Goal: Information Seeking & Learning: Learn about a topic

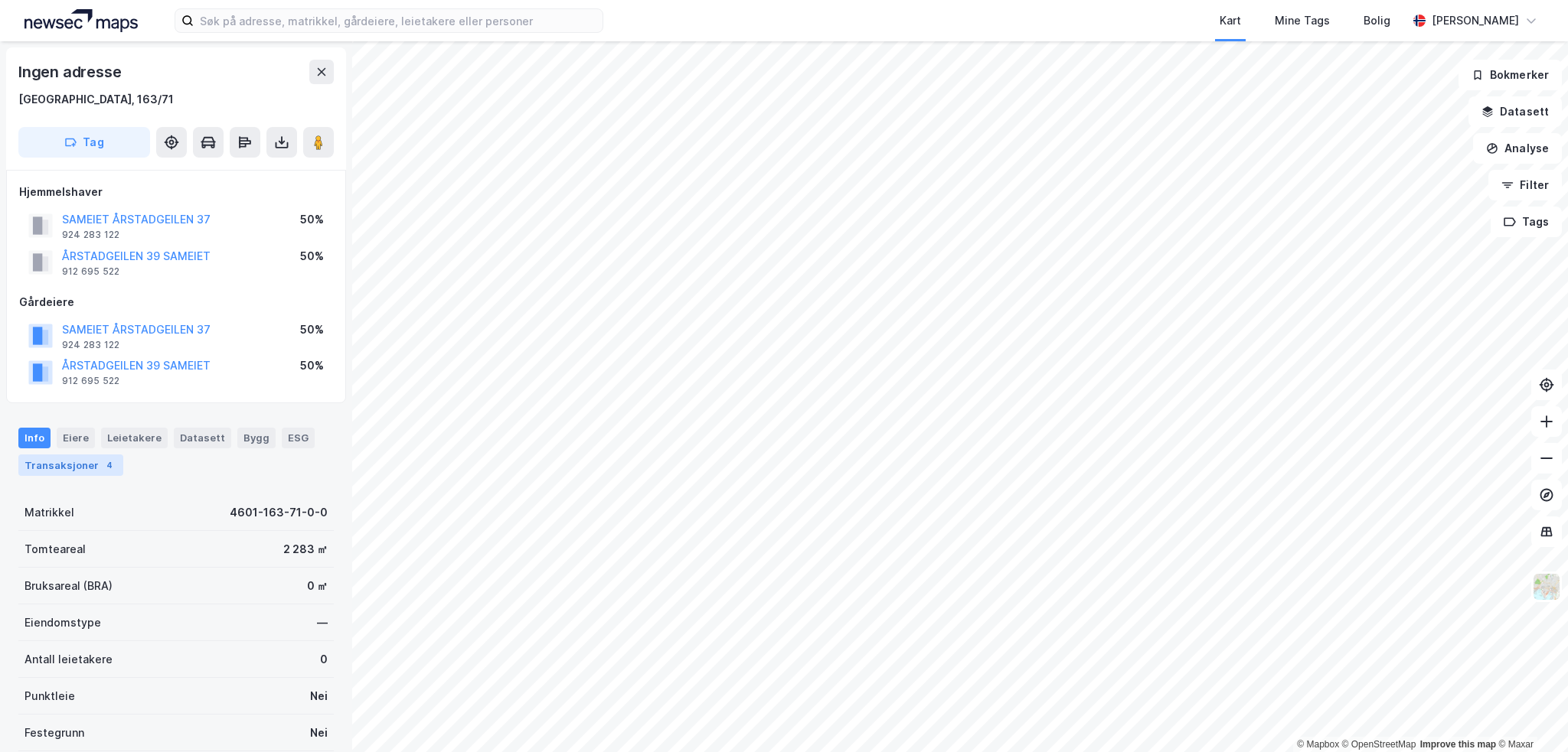
click at [68, 470] on div "Transaksjoner 4" at bounding box center [71, 465] width 105 height 21
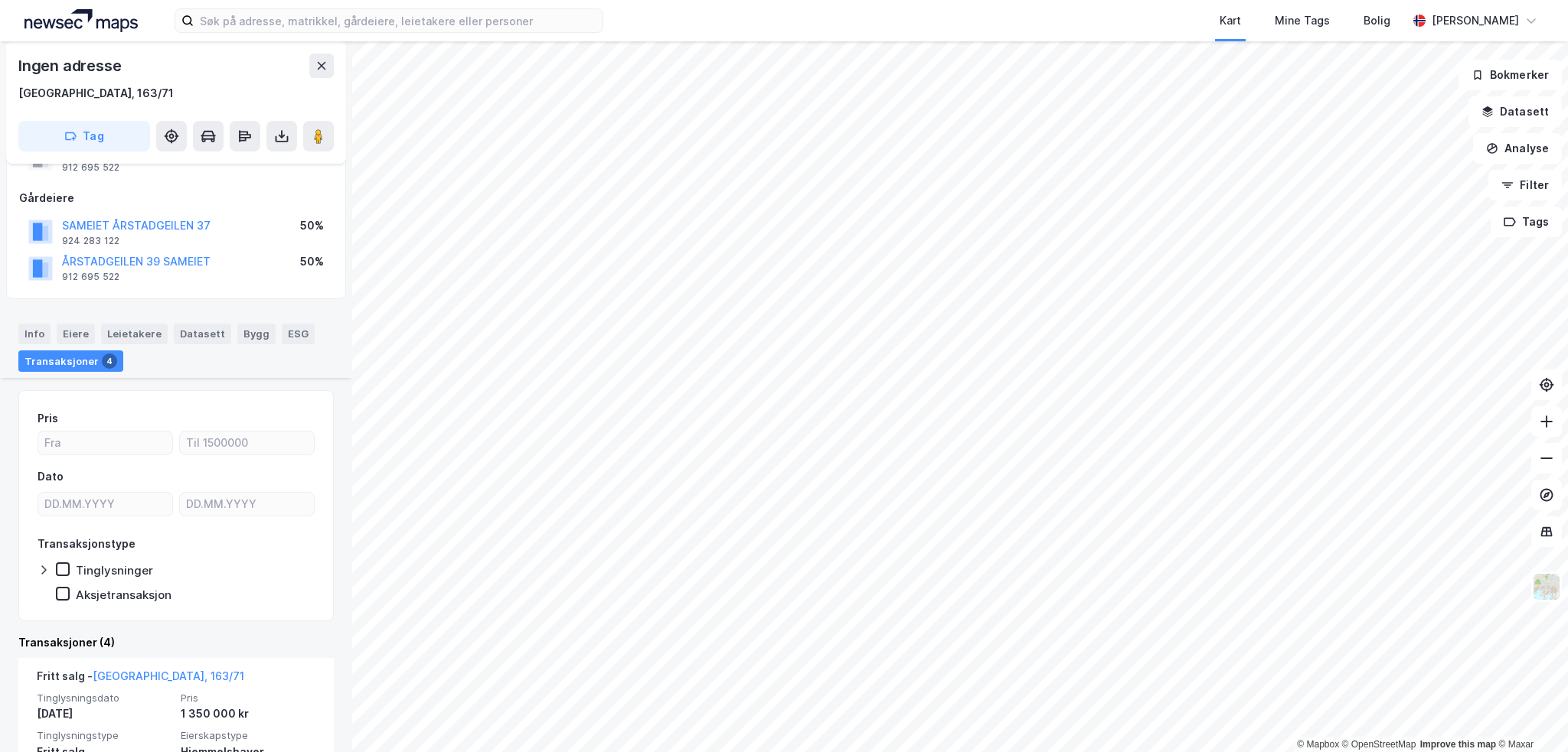
scroll to position [334, 0]
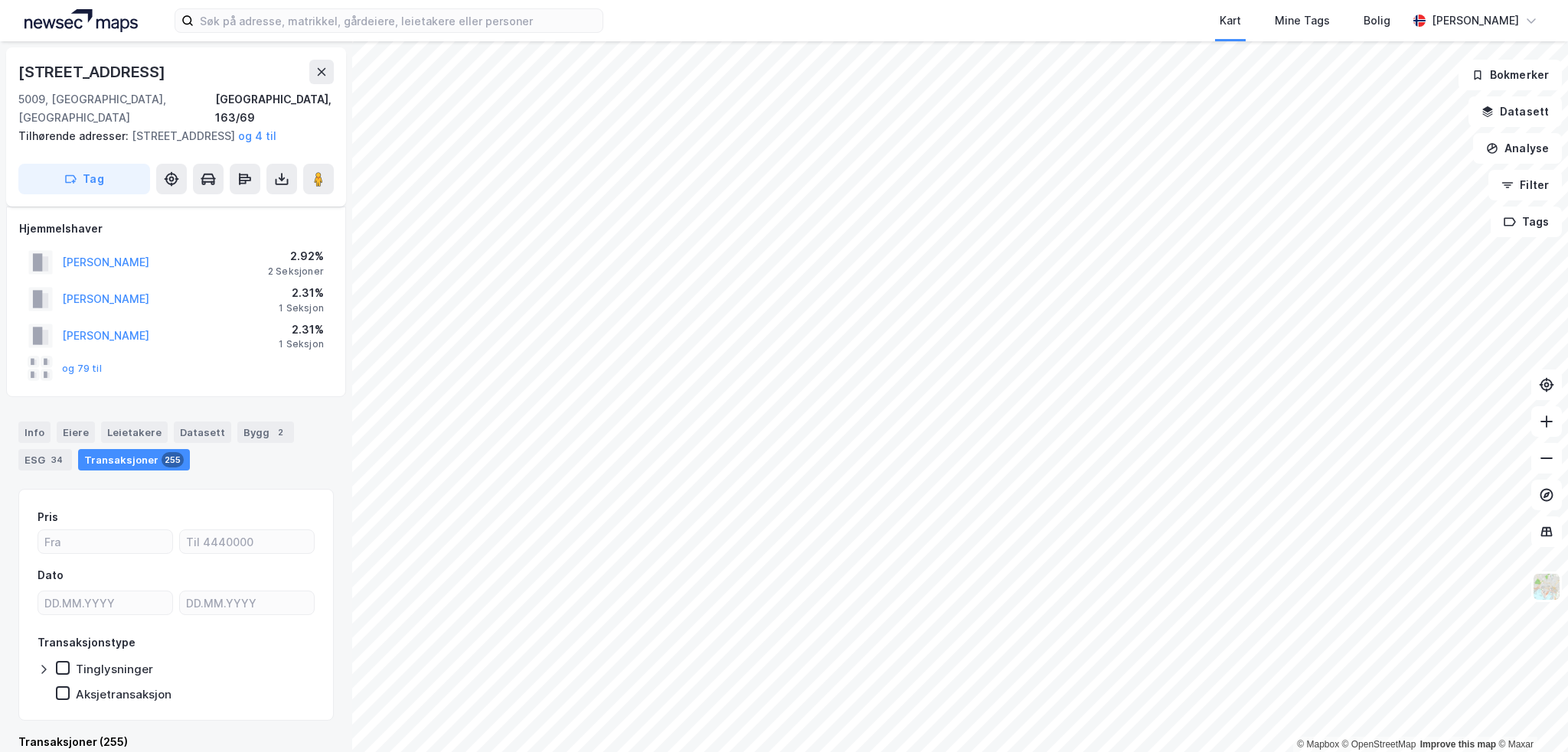
scroll to position [22, 0]
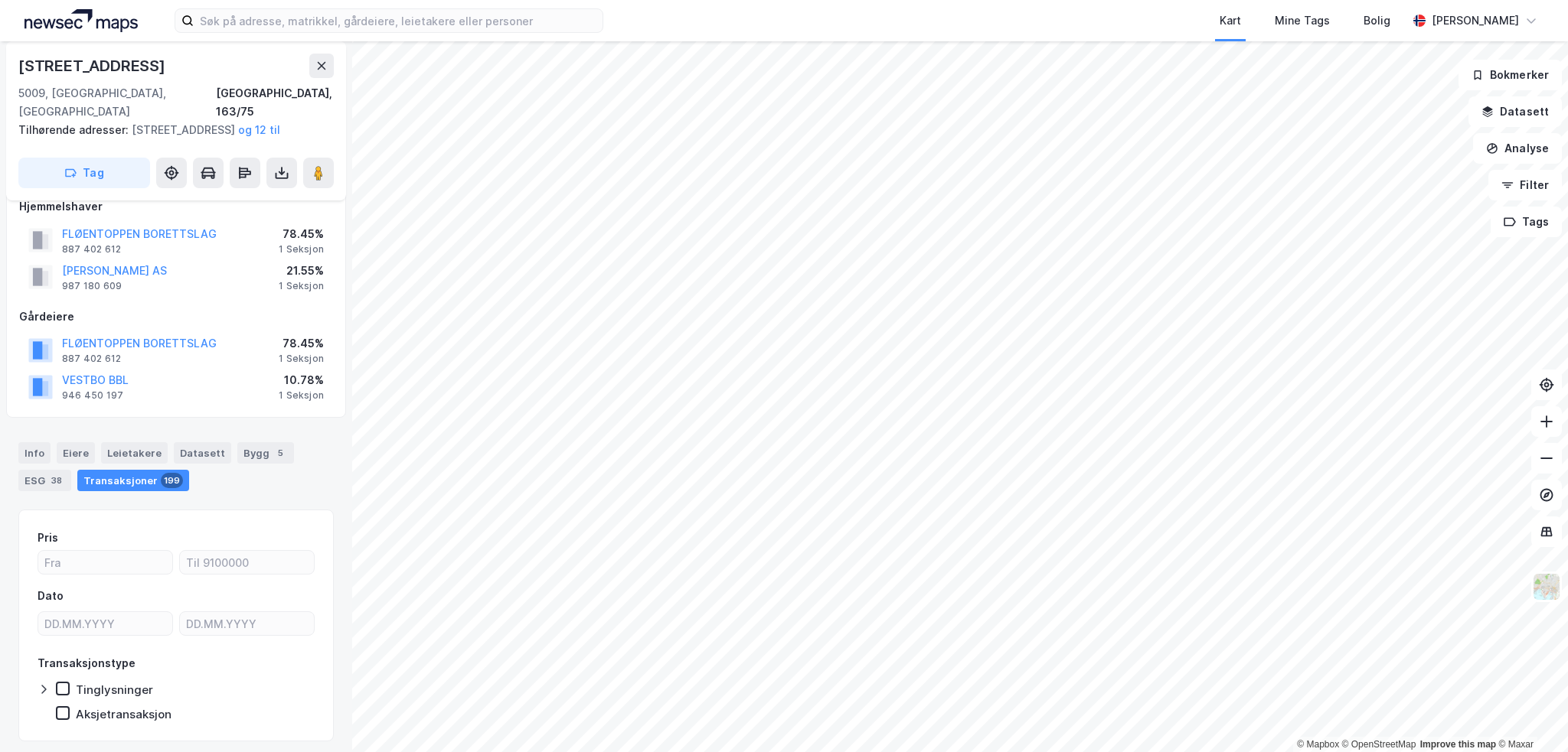
scroll to position [22, 0]
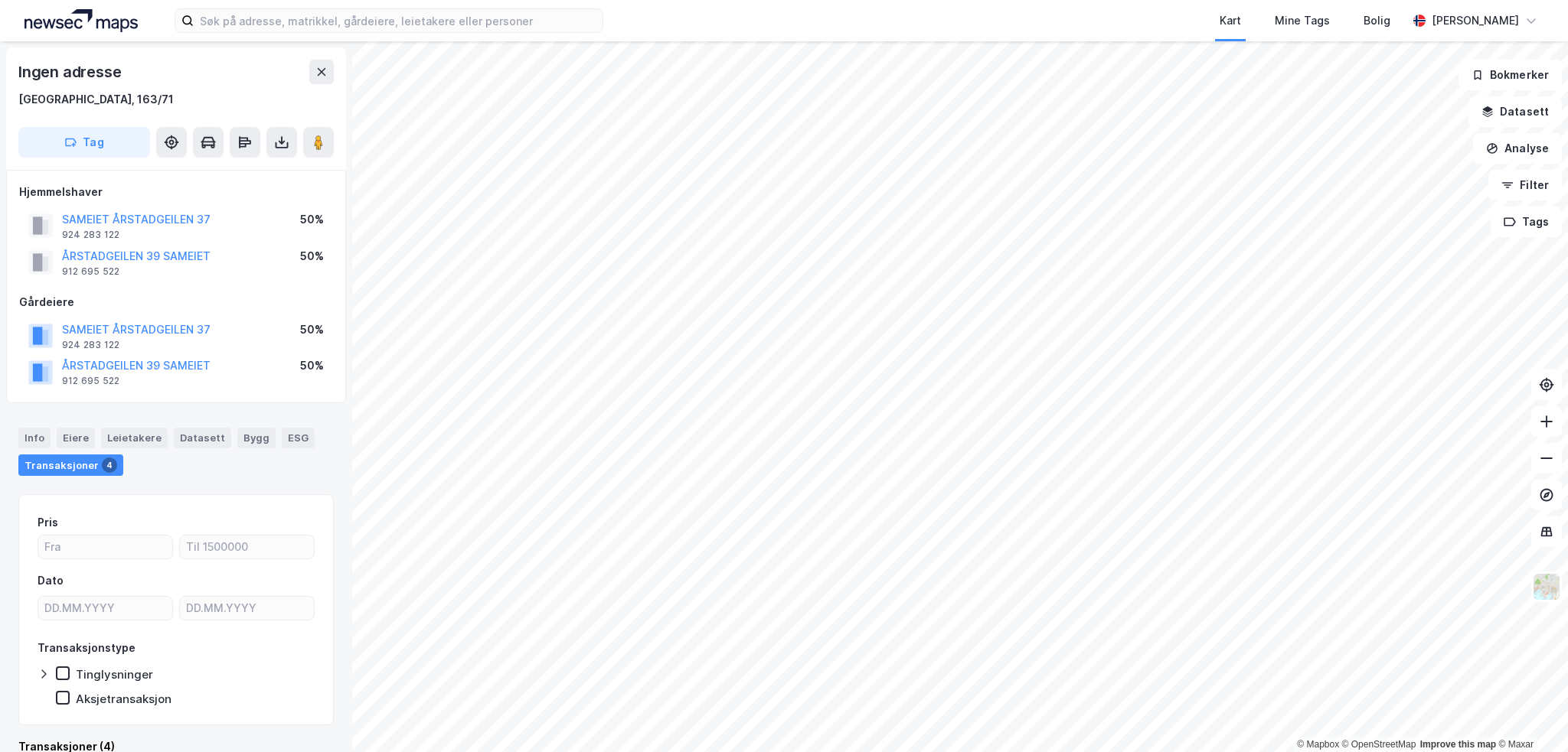
scroll to position [22, 0]
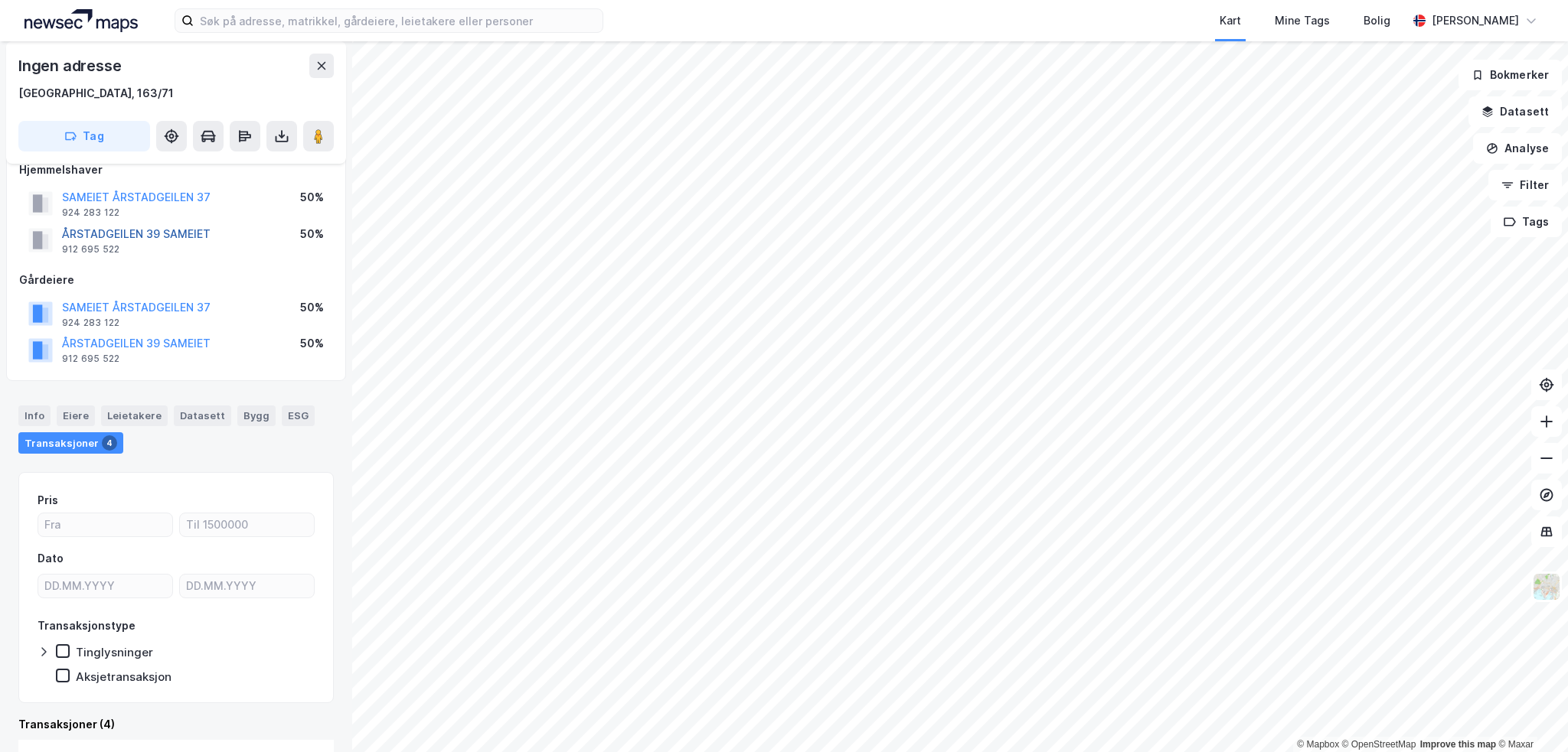
click at [0, 0] on button "ÅRSTADGEILEN 39 SAMEIET" at bounding box center [0, 0] width 0 height 0
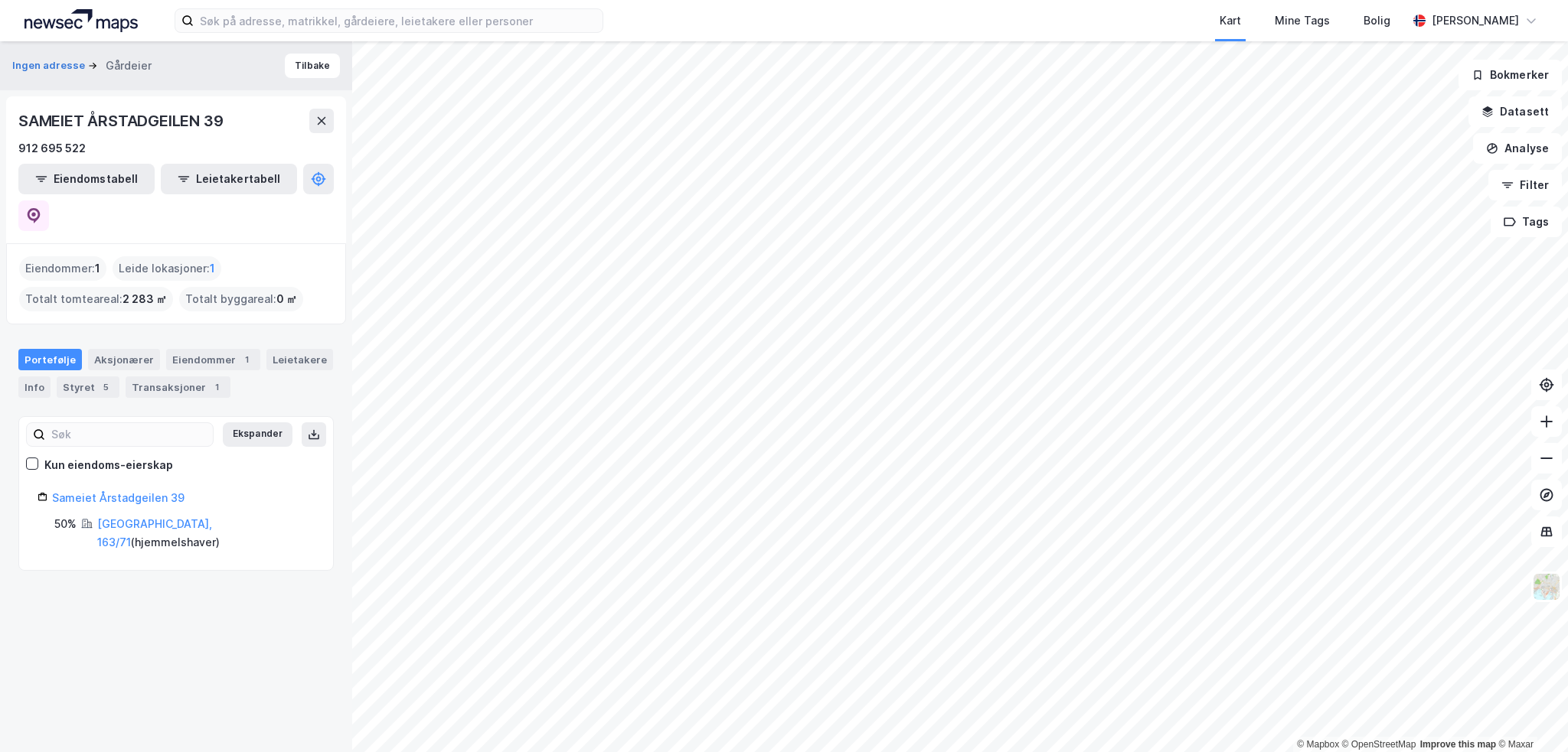
click at [111, 139] on div "912 695 522" at bounding box center [176, 149] width 315 height 19
click at [41, 208] on icon at bounding box center [34, 215] width 15 height 15
click at [99, 349] on div "Aksjonærer" at bounding box center [123, 359] width 72 height 21
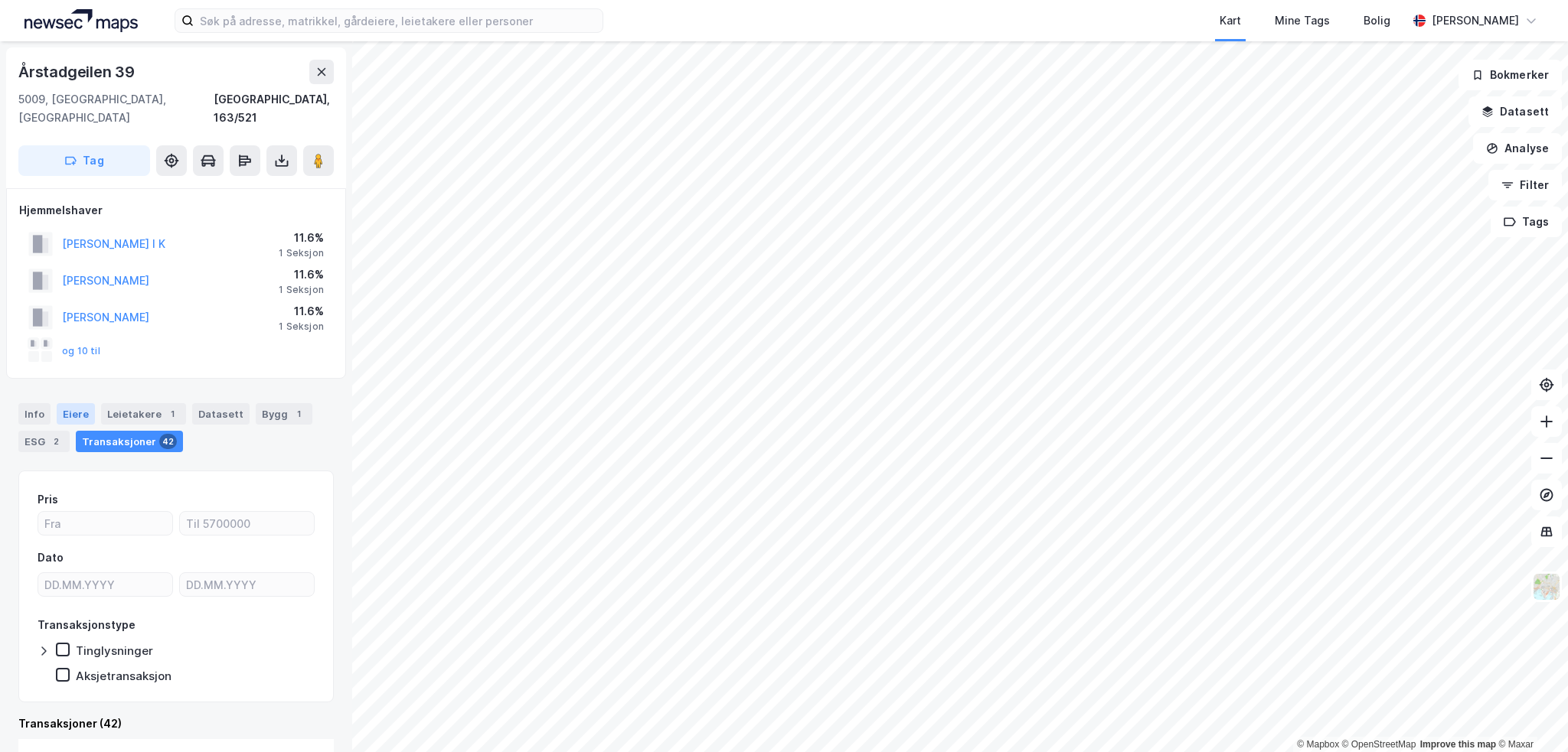
click at [86, 403] on div "Eiere" at bounding box center [75, 413] width 38 height 21
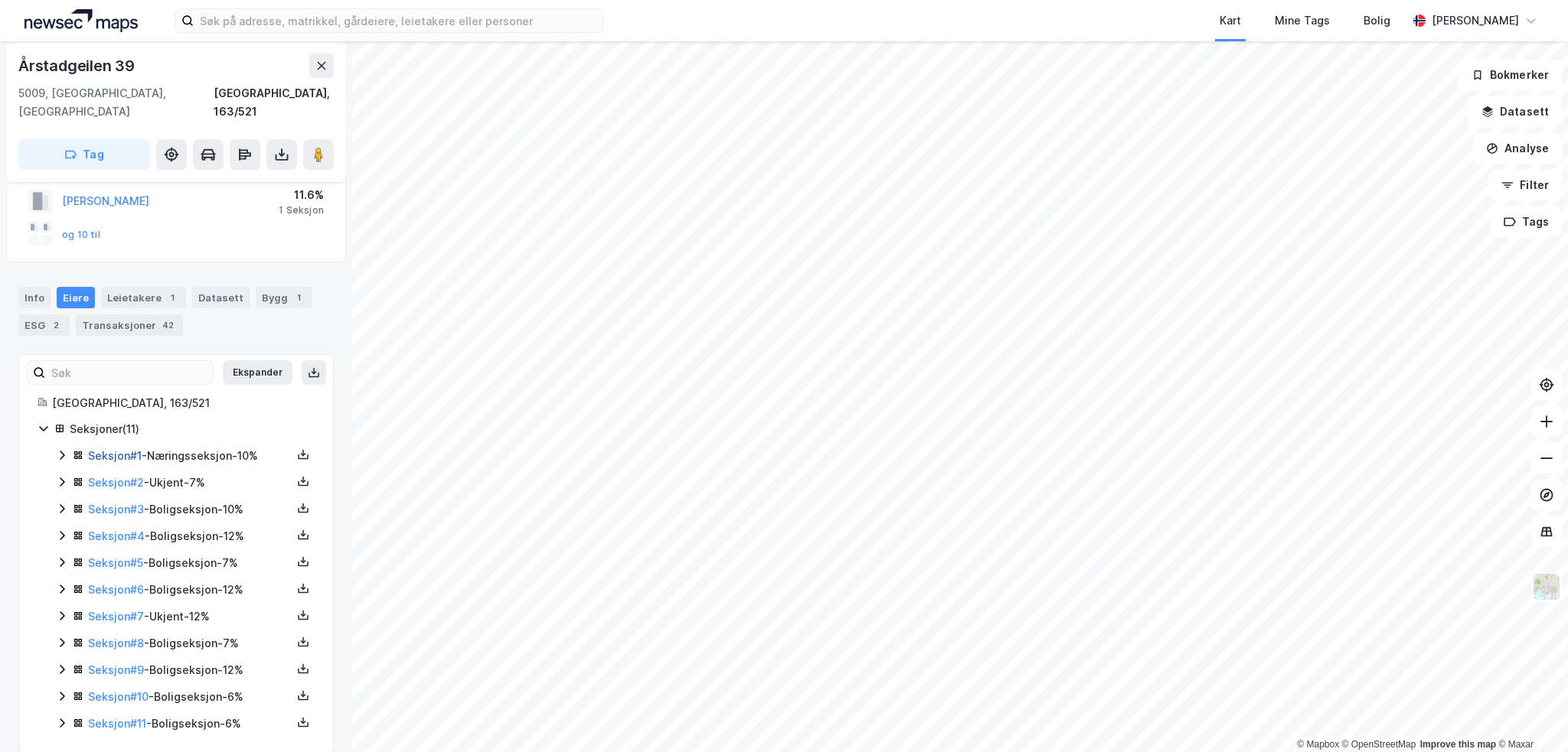
scroll to position [117, 0]
click at [62, 609] on icon at bounding box center [62, 615] width 12 height 12
click at [57, 582] on icon at bounding box center [62, 588] width 12 height 12
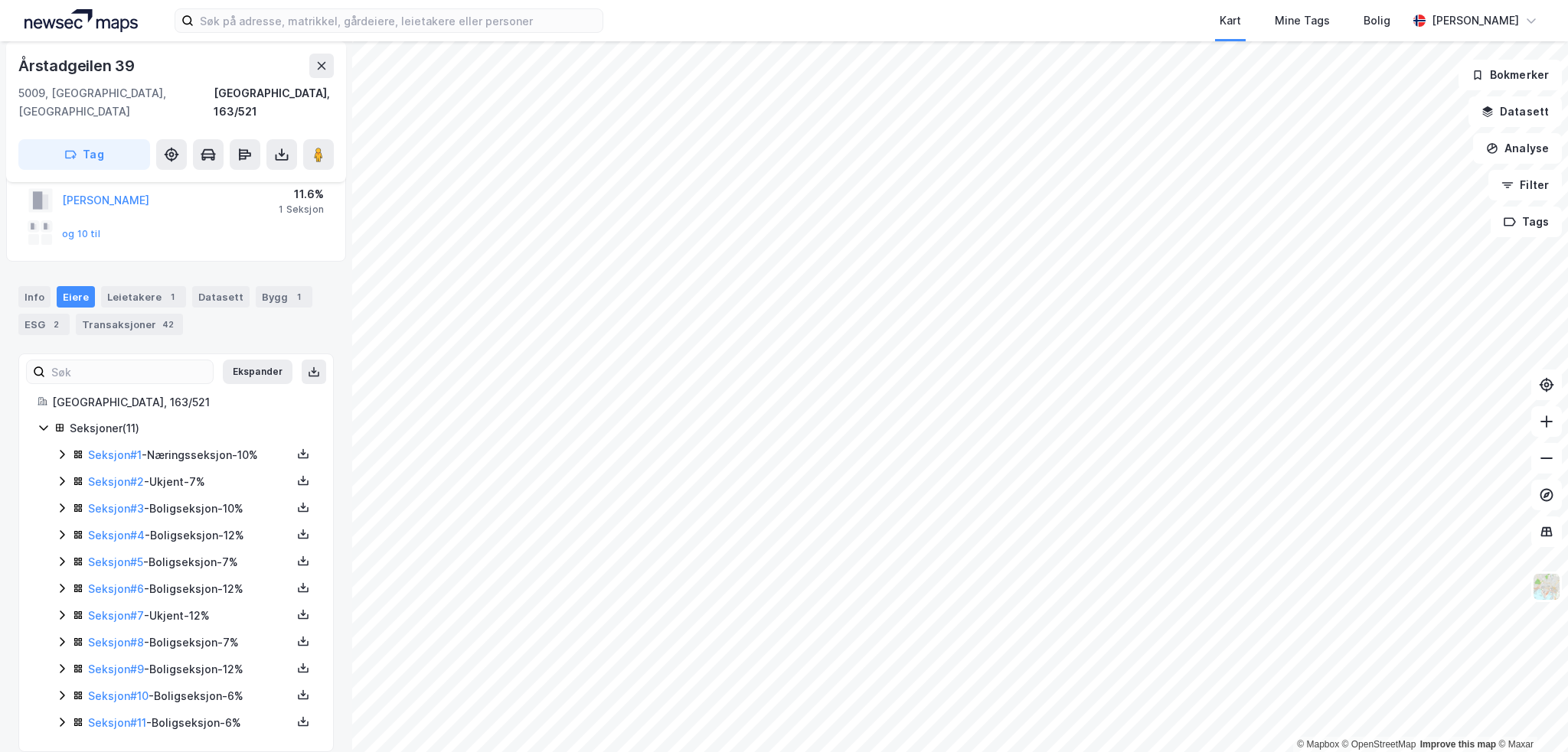
click at [57, 556] on icon at bounding box center [62, 562] width 12 height 12
click at [58, 529] on icon at bounding box center [62, 535] width 12 height 12
click at [59, 532] on icon at bounding box center [62, 535] width 8 height 5
click at [59, 502] on icon at bounding box center [62, 508] width 12 height 12
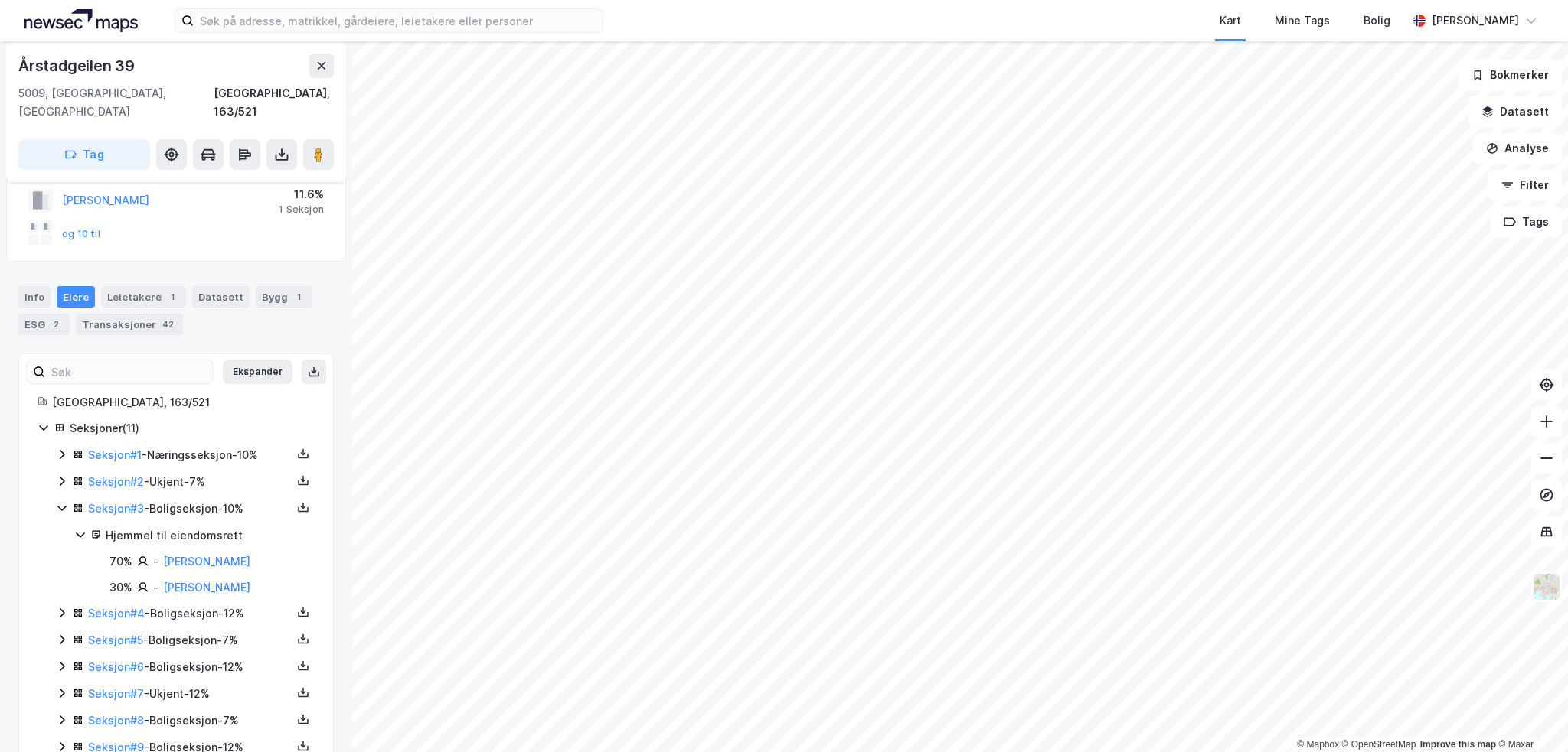
click at [59, 502] on icon at bounding box center [62, 508] width 12 height 12
click at [60, 473] on div "Seksjon # 2 - Ukjent - 7%" at bounding box center [185, 482] width 259 height 19
click at [56, 453] on div "Seksjon # 1 - Næringsseksjon - 10% Seksjon # 2 - Ukjent - 7% Hjemmel til eiendo…" at bounding box center [185, 615] width 259 height 338
click at [54, 435] on div "Seksjoner ( 11 ) Seksjon # 1 - Næringsseksjon - 10% Seksjon # 2 - Ukjent - 7% H…" at bounding box center [176, 602] width 277 height 365
click at [61, 449] on icon at bounding box center [62, 455] width 12 height 12
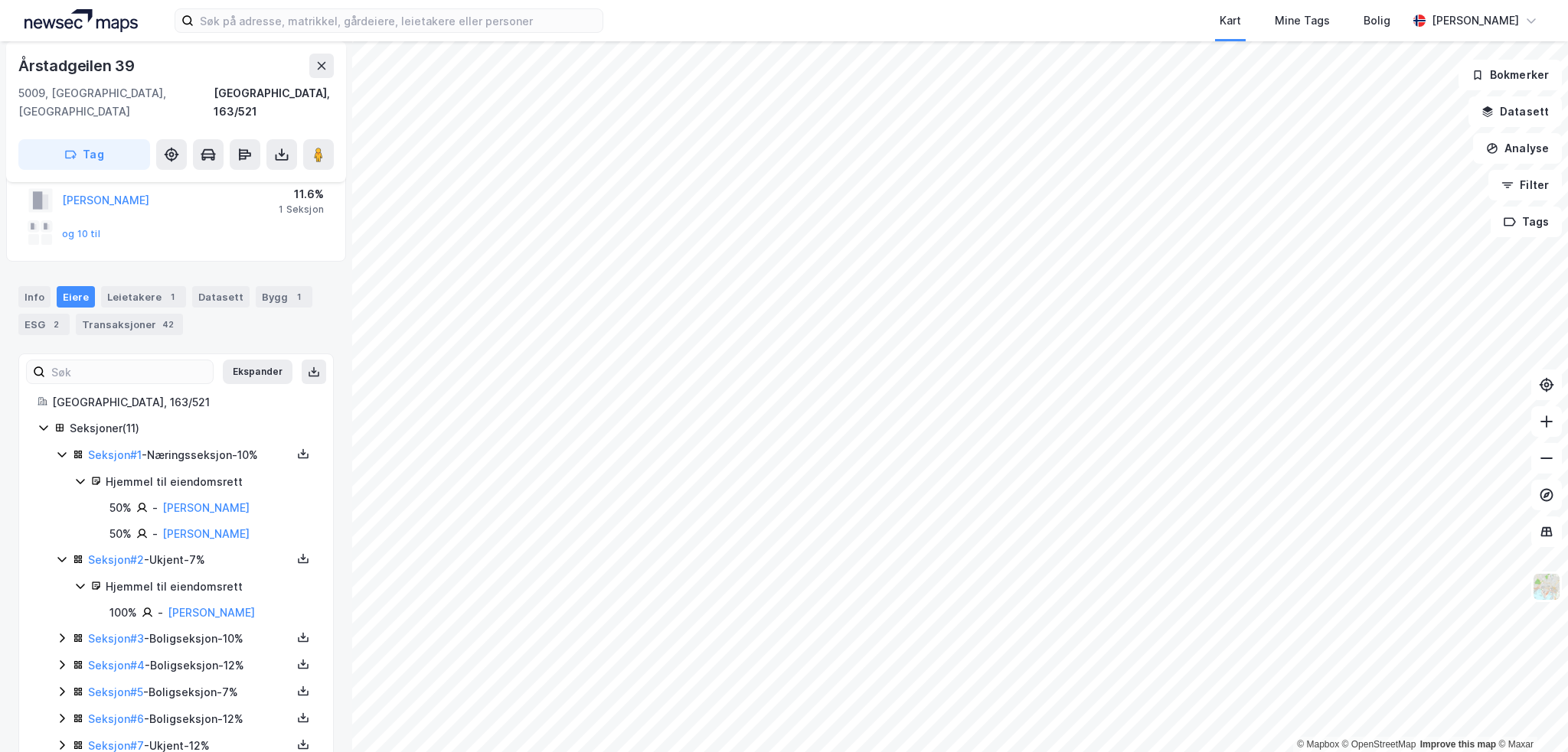
click at [61, 449] on icon at bounding box center [62, 455] width 12 height 12
click at [63, 476] on icon at bounding box center [62, 482] width 12 height 12
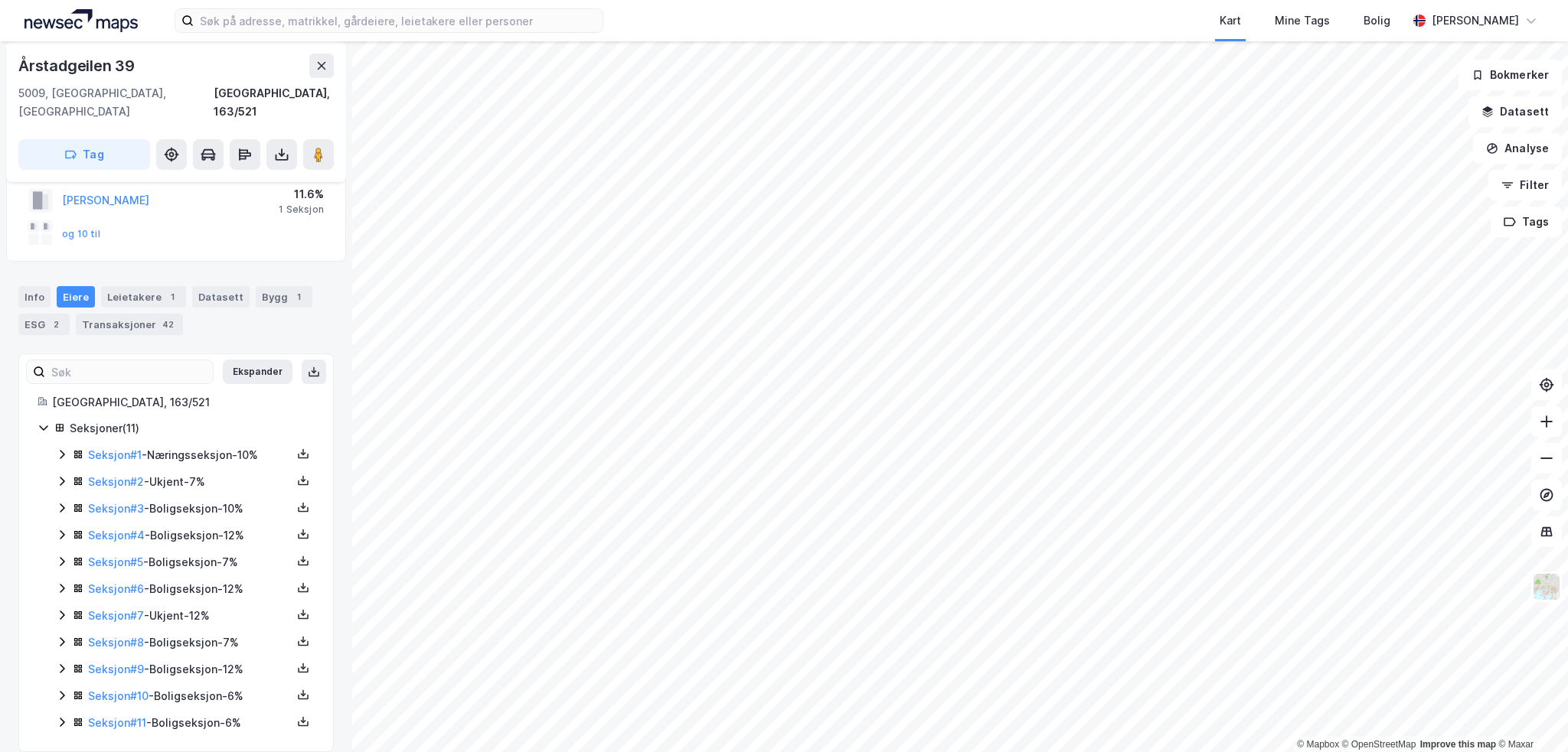
click at [67, 609] on icon at bounding box center [62, 615] width 12 height 12
click at [64, 613] on icon at bounding box center [62, 616] width 8 height 5
click at [61, 636] on icon at bounding box center [62, 642] width 12 height 12
click at [63, 634] on div "Seksjon # 8 - Boligseksjon - 7%" at bounding box center [185, 643] width 259 height 19
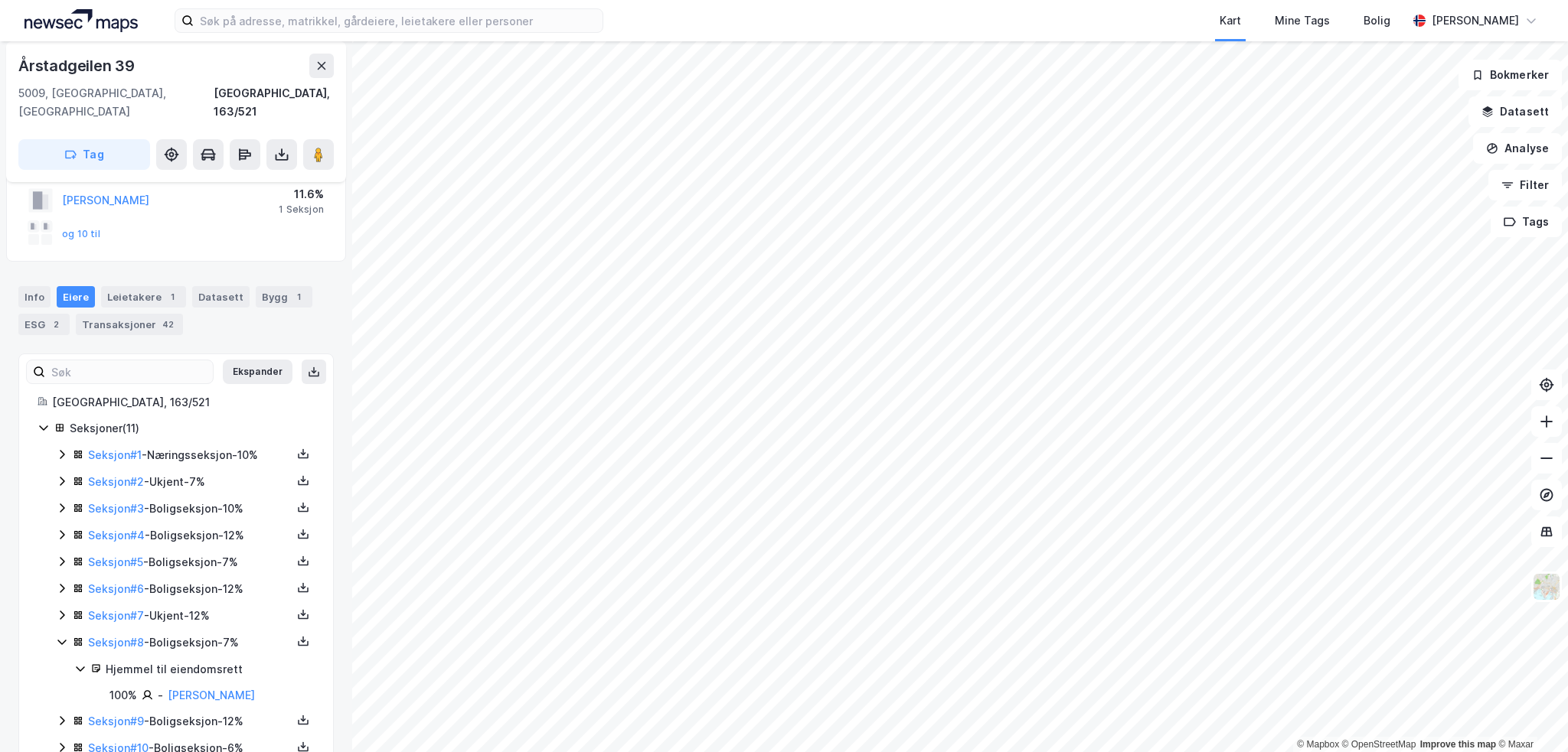
click at [61, 636] on icon at bounding box center [62, 642] width 12 height 12
click at [64, 742] on icon at bounding box center [62, 748] width 12 height 12
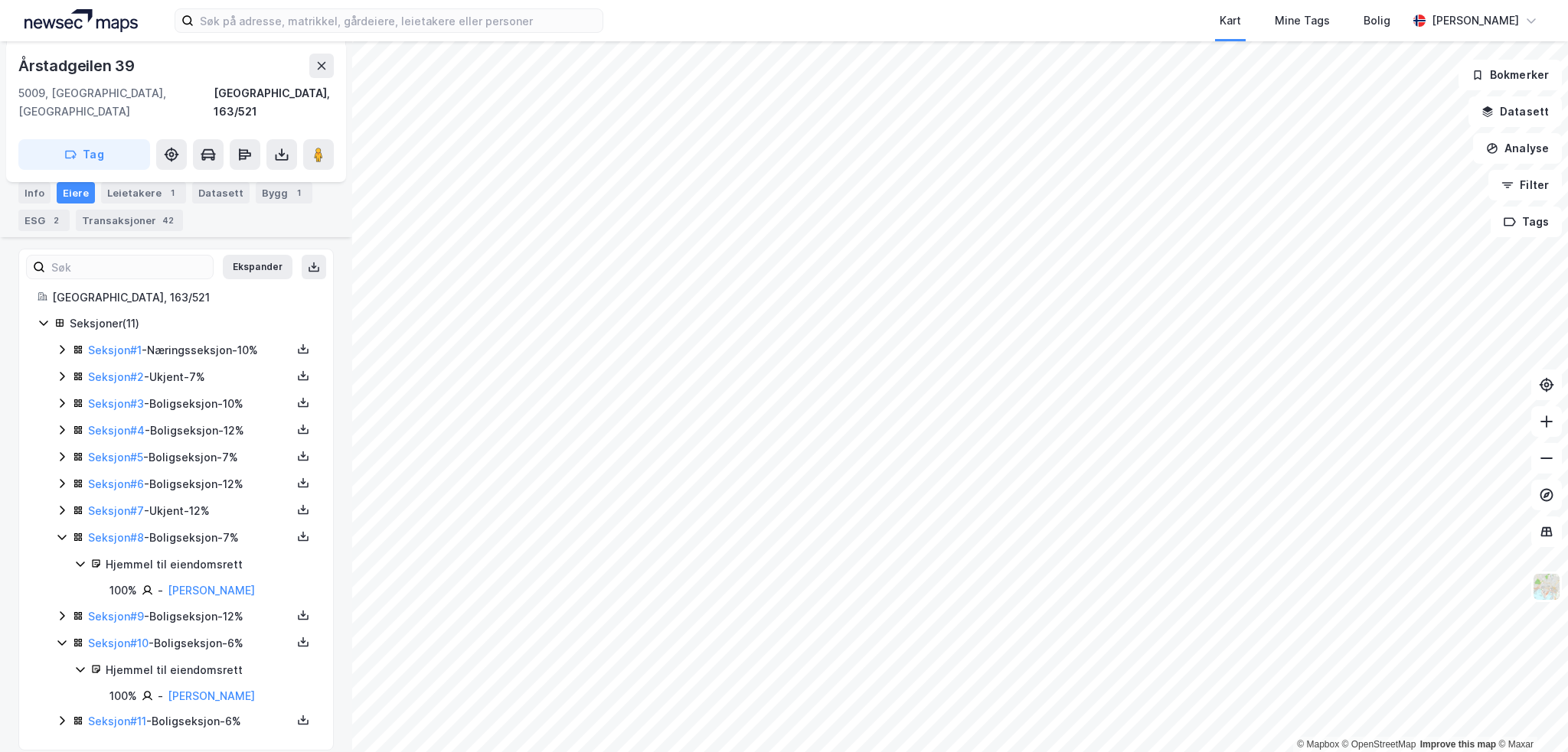
click at [54, 703] on div "Seksjoner ( 11 ) Seksjon # 1 - Næringsseksjon - 10% Seksjon # 2 - Ukjent - 7% S…" at bounding box center [176, 523] width 277 height 417
click at [64, 715] on icon at bounding box center [62, 721] width 12 height 12
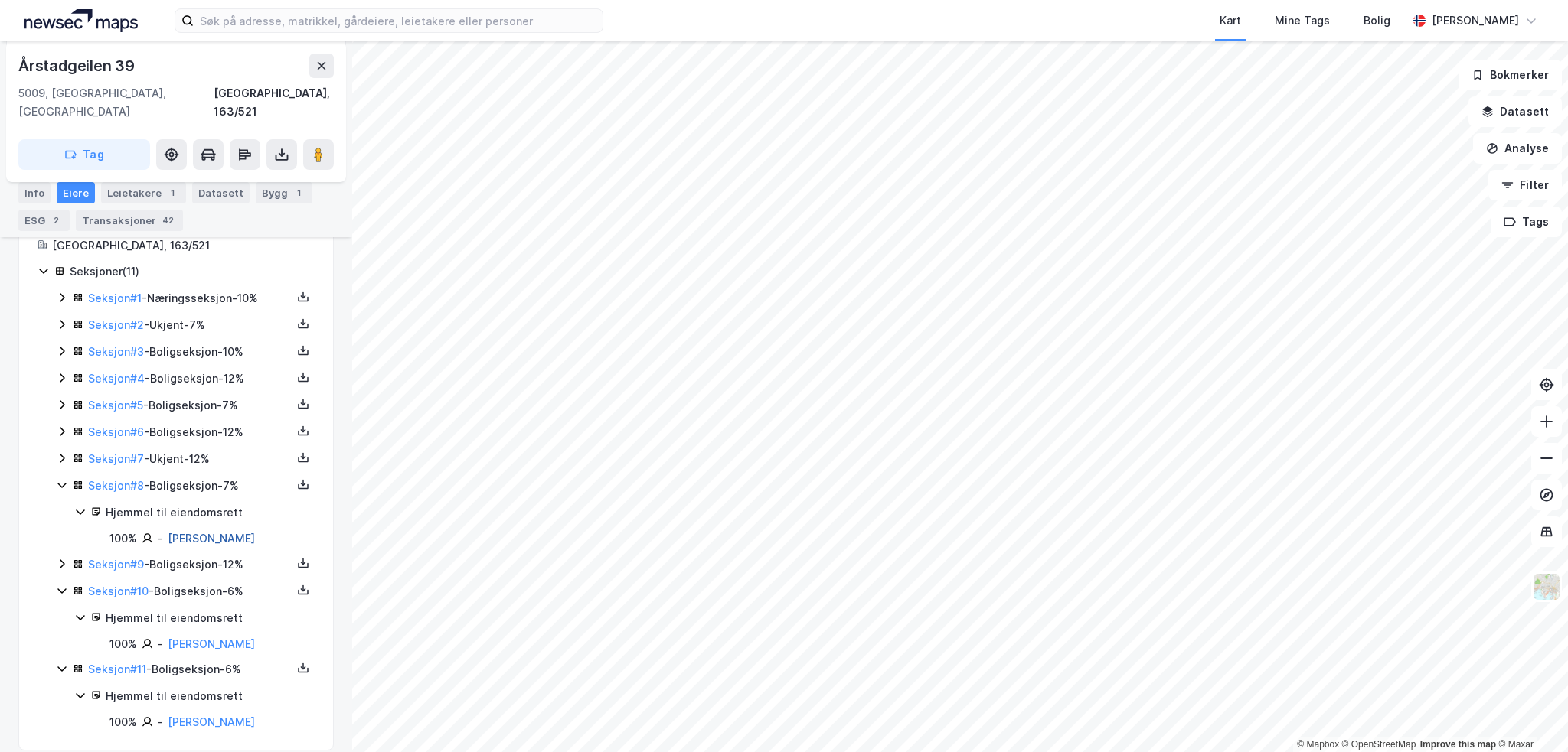
click at [243, 532] on link "[PERSON_NAME]" at bounding box center [210, 538] width 87 height 13
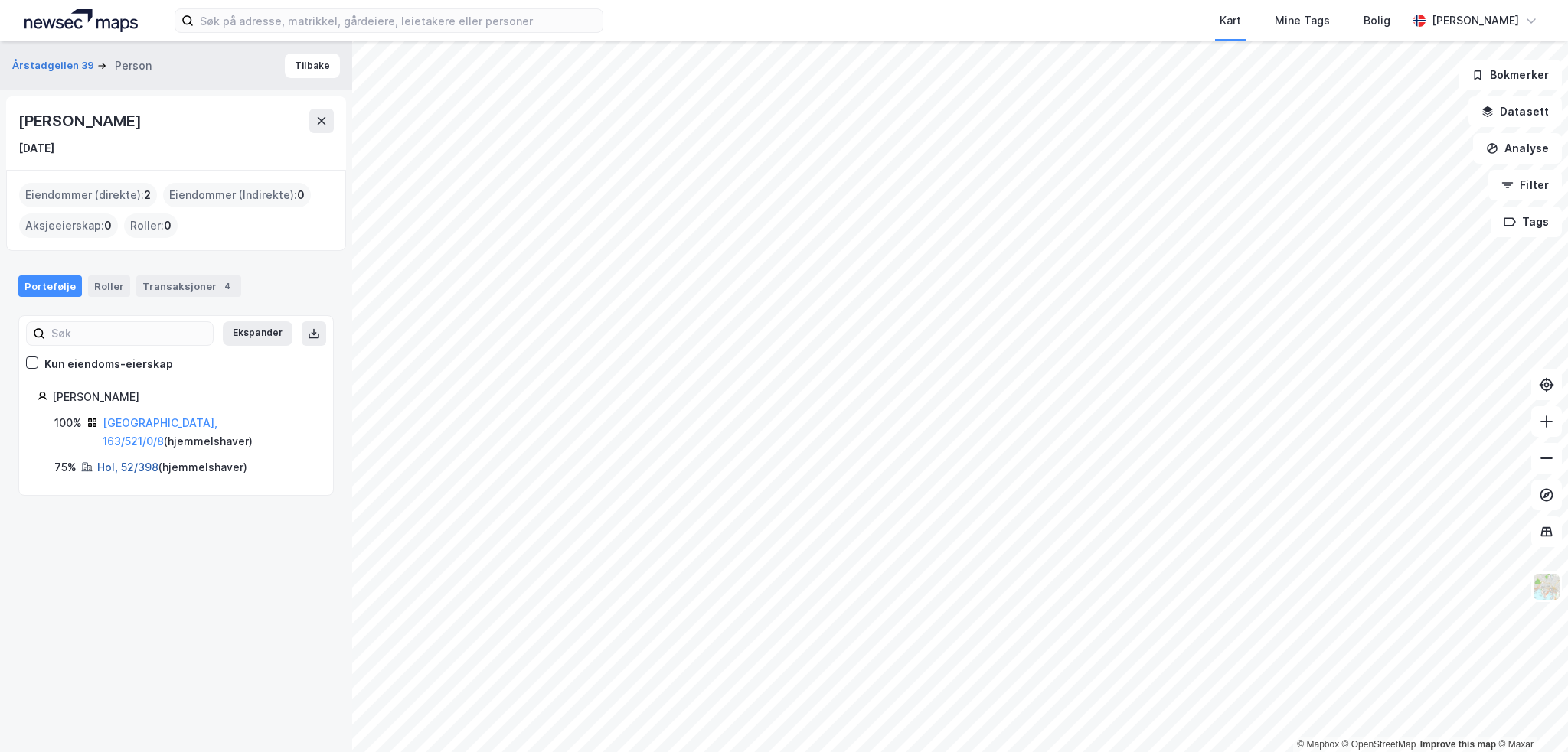
click at [117, 460] on link "Hol, 52/398" at bounding box center [128, 466] width 61 height 13
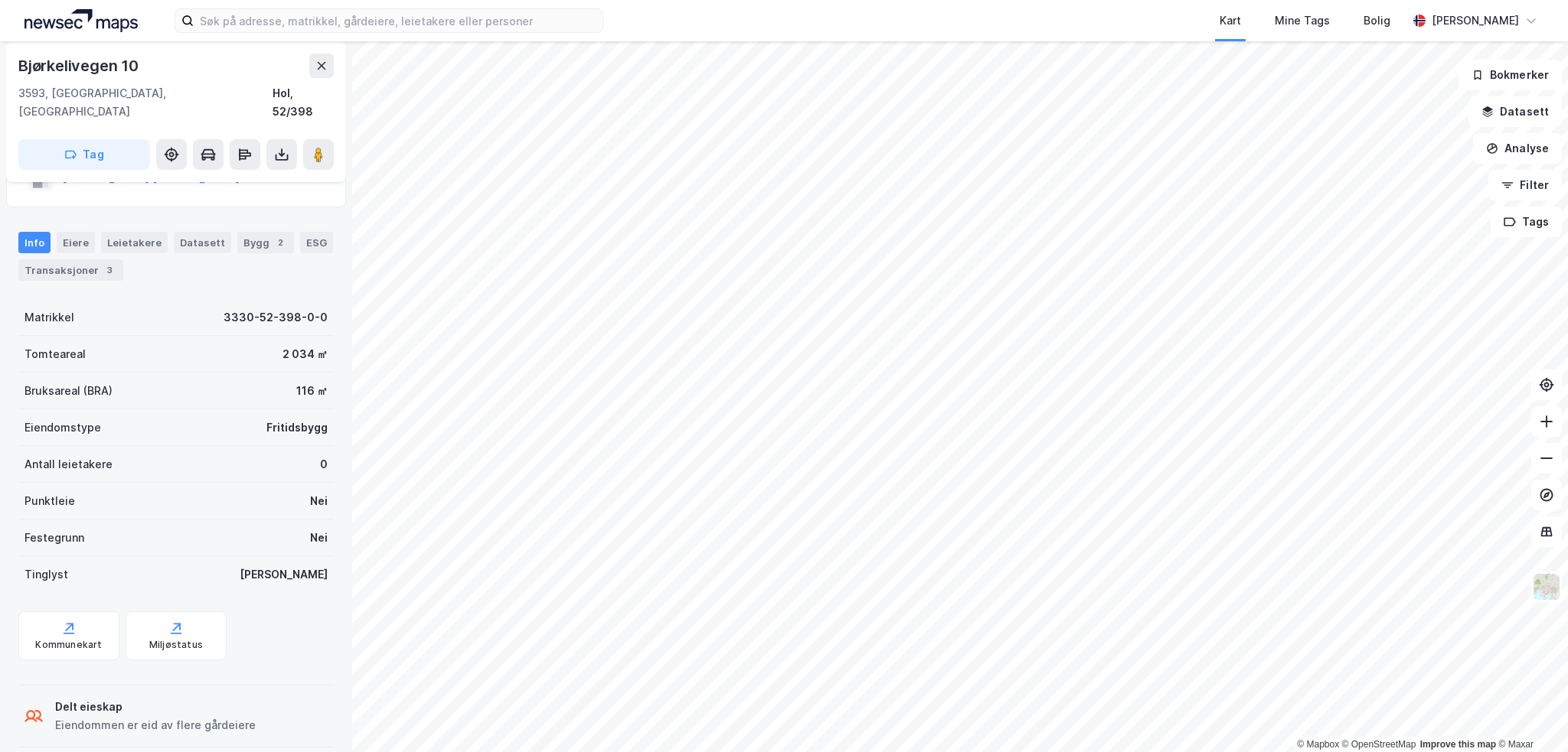
scroll to position [67, 0]
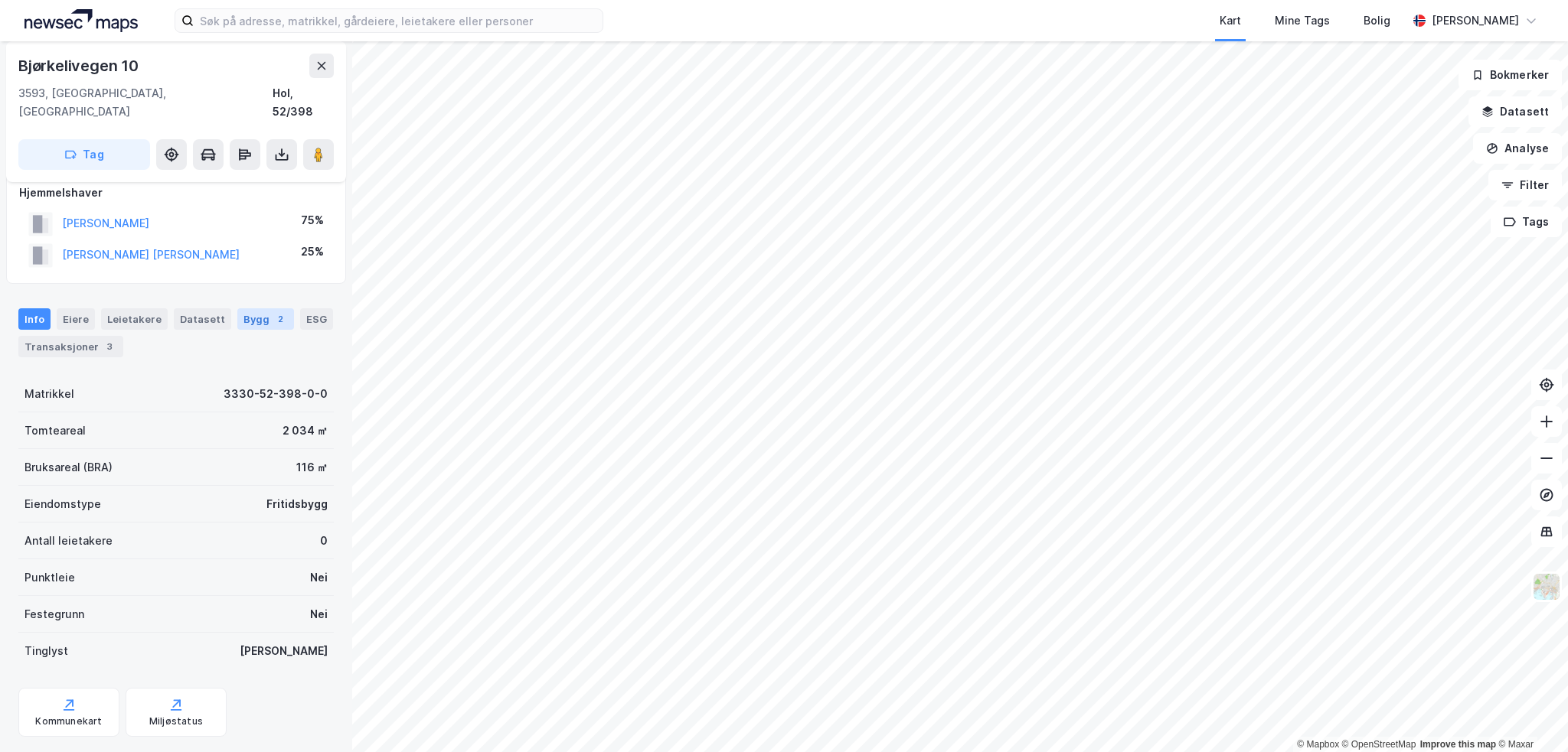
click at [262, 308] on div "Bygg 2" at bounding box center [265, 319] width 57 height 21
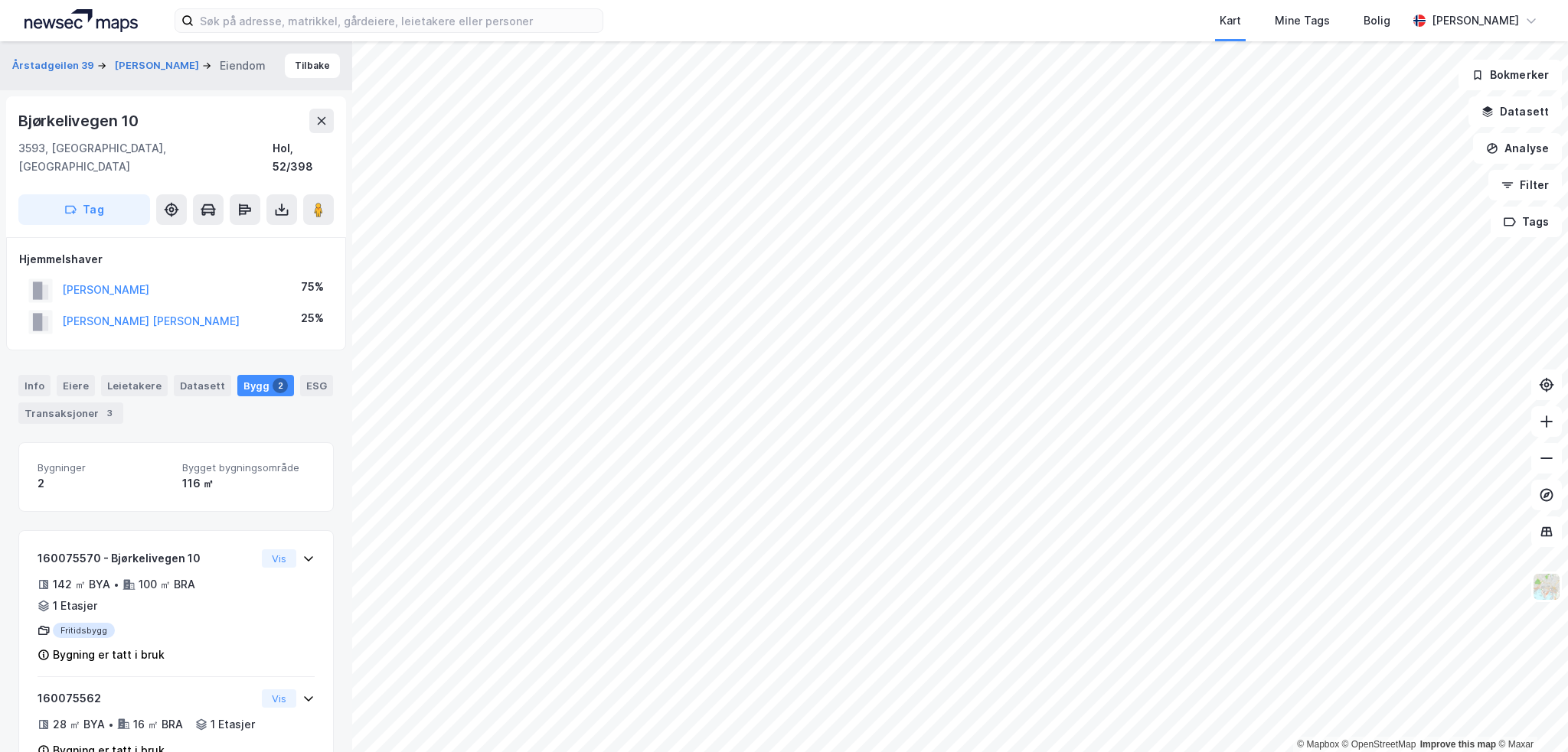
scroll to position [46, 0]
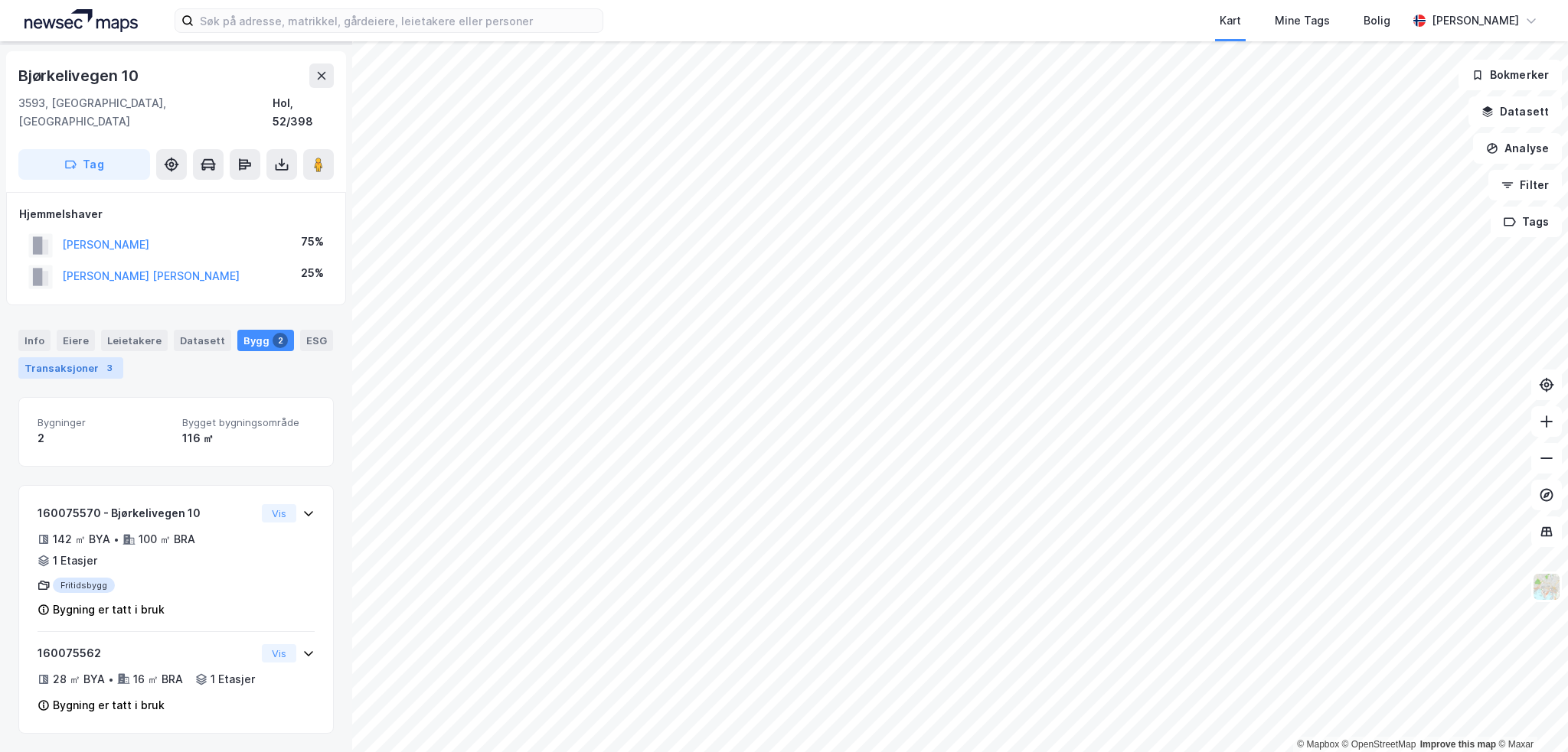
click at [101, 361] on div "3" at bounding box center [109, 368] width 15 height 15
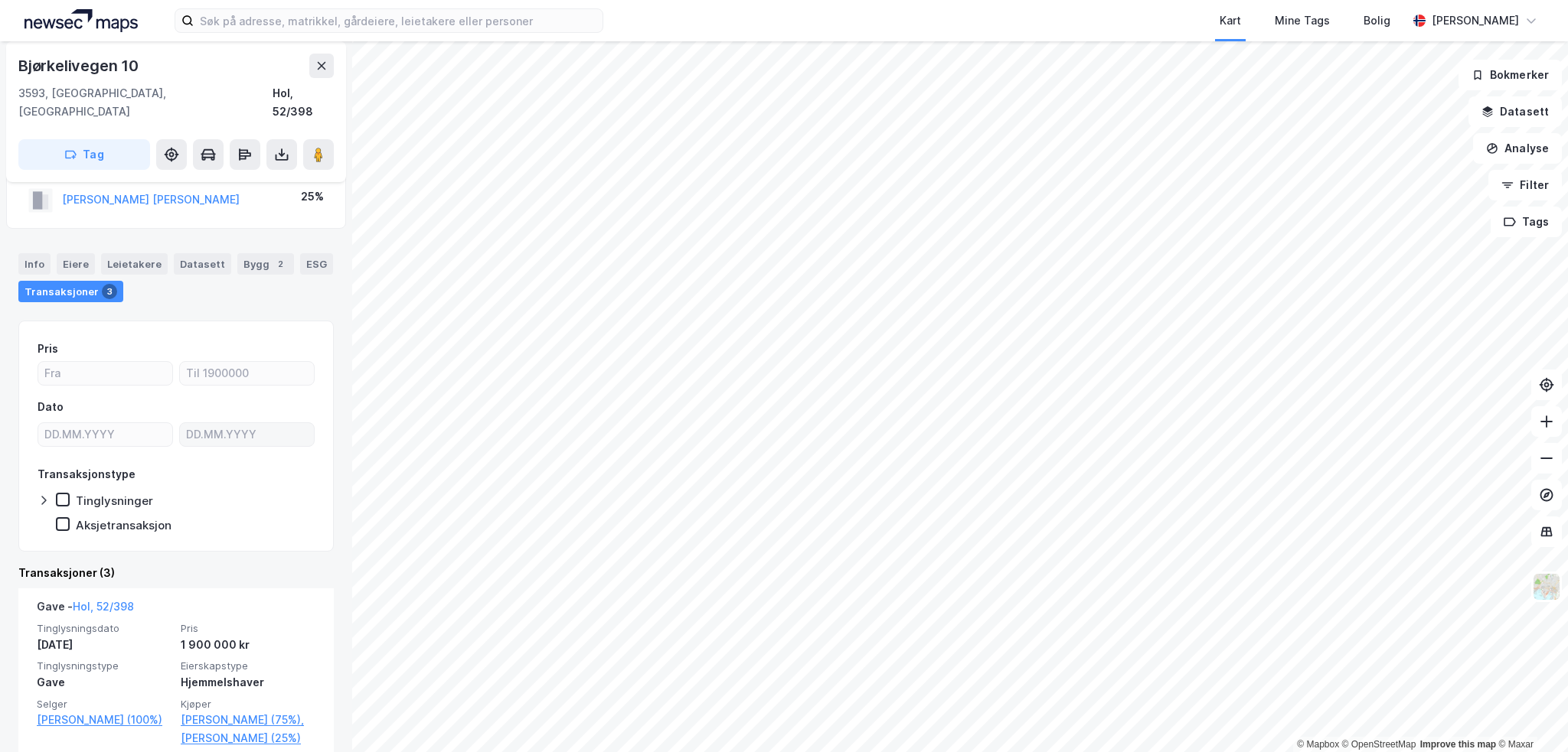
scroll to position [153, 0]
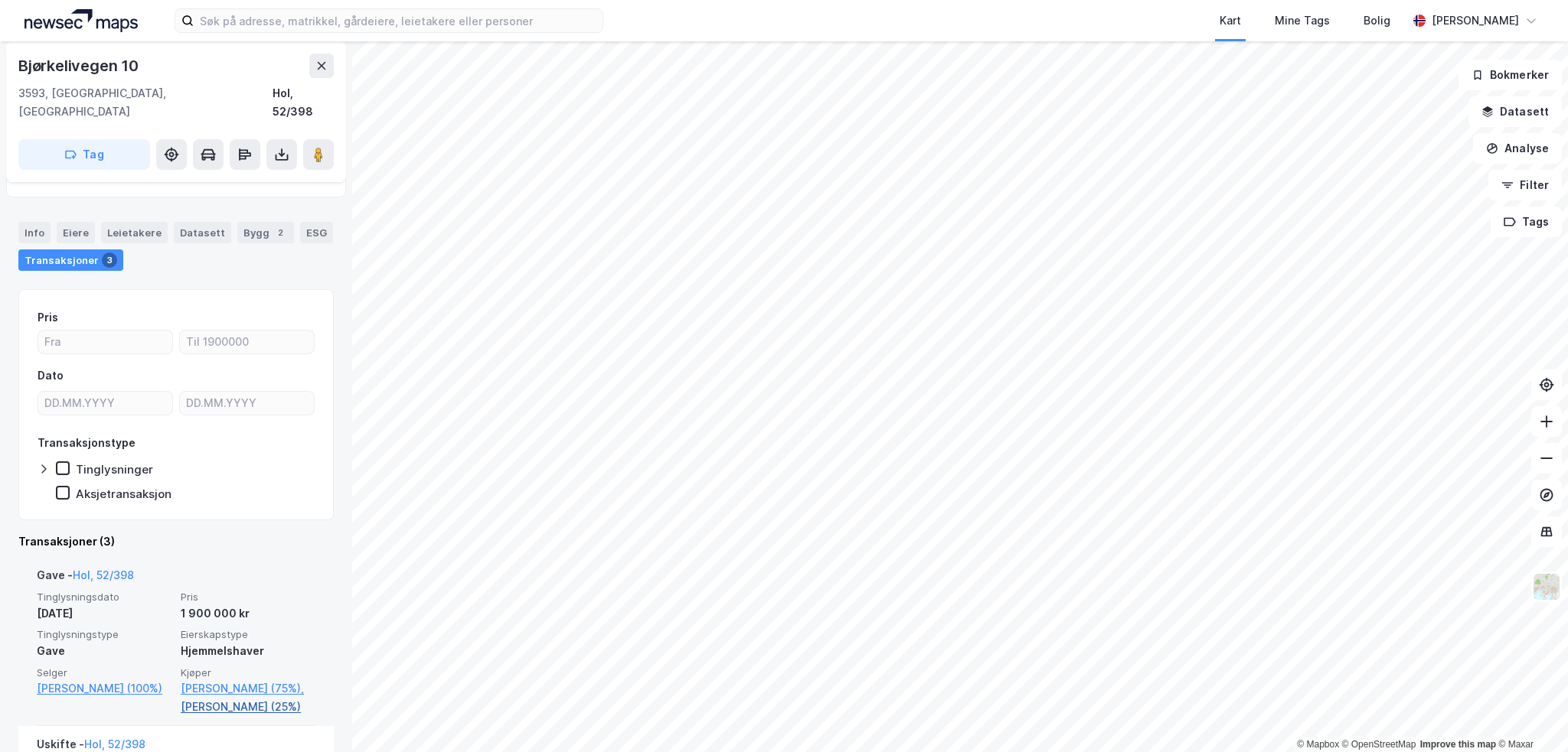
click at [211, 711] on link "[PERSON_NAME] (25%)" at bounding box center [248, 707] width 134 height 19
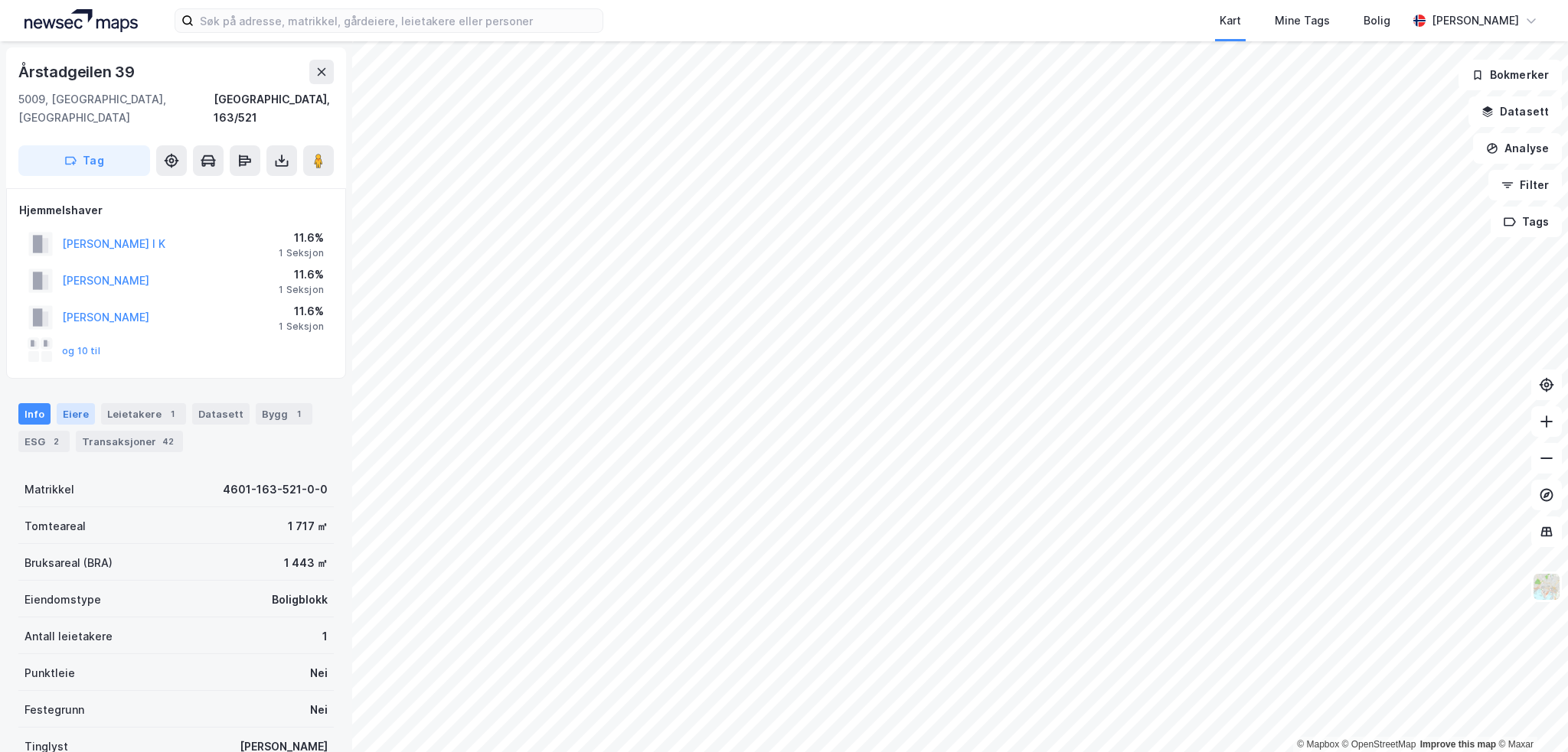
click at [74, 403] on div "Eiere" at bounding box center [75, 413] width 38 height 21
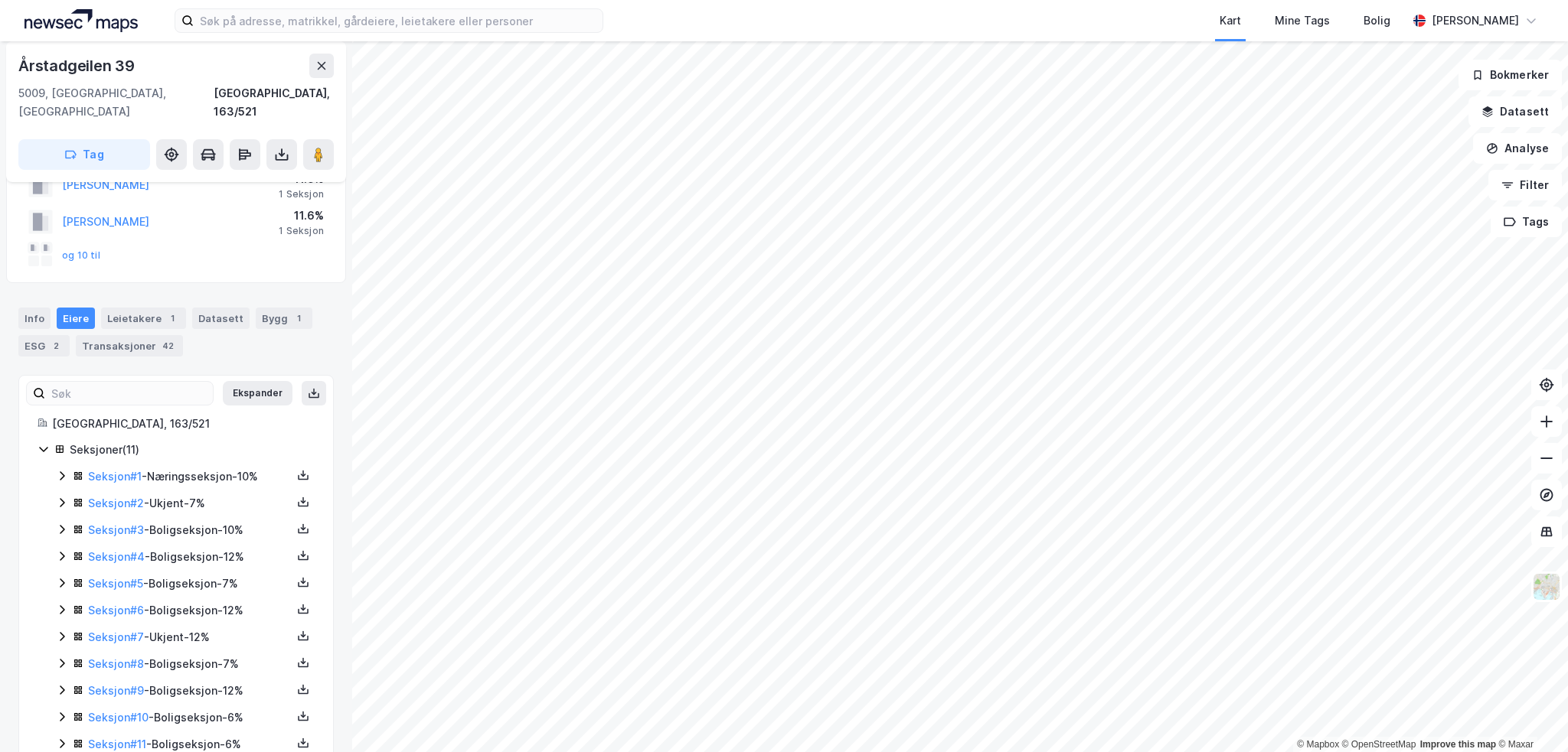
scroll to position [117, 0]
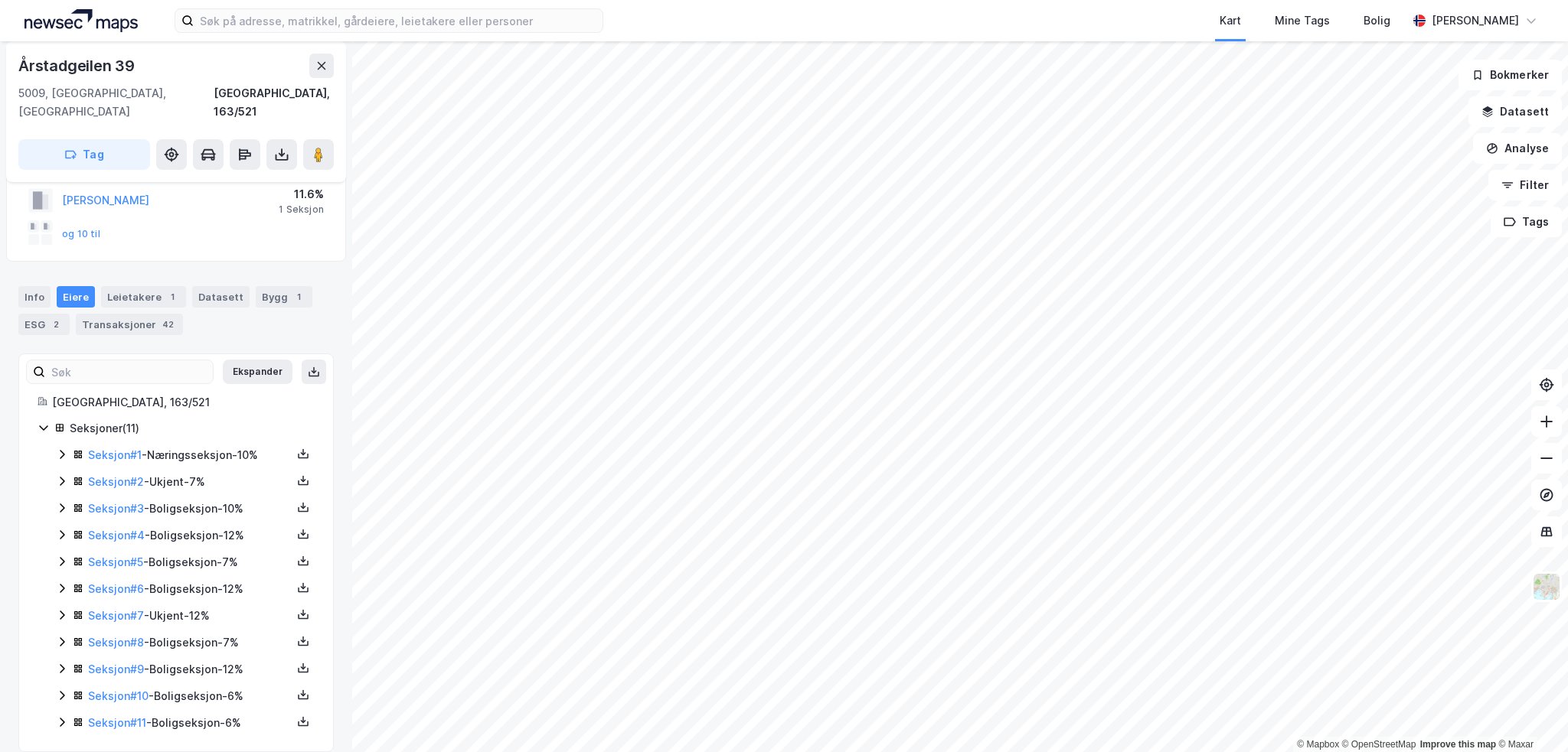
click at [60, 636] on icon at bounding box center [62, 642] width 12 height 12
click at [120, 636] on link "Seksjon # 8" at bounding box center [116, 642] width 56 height 13
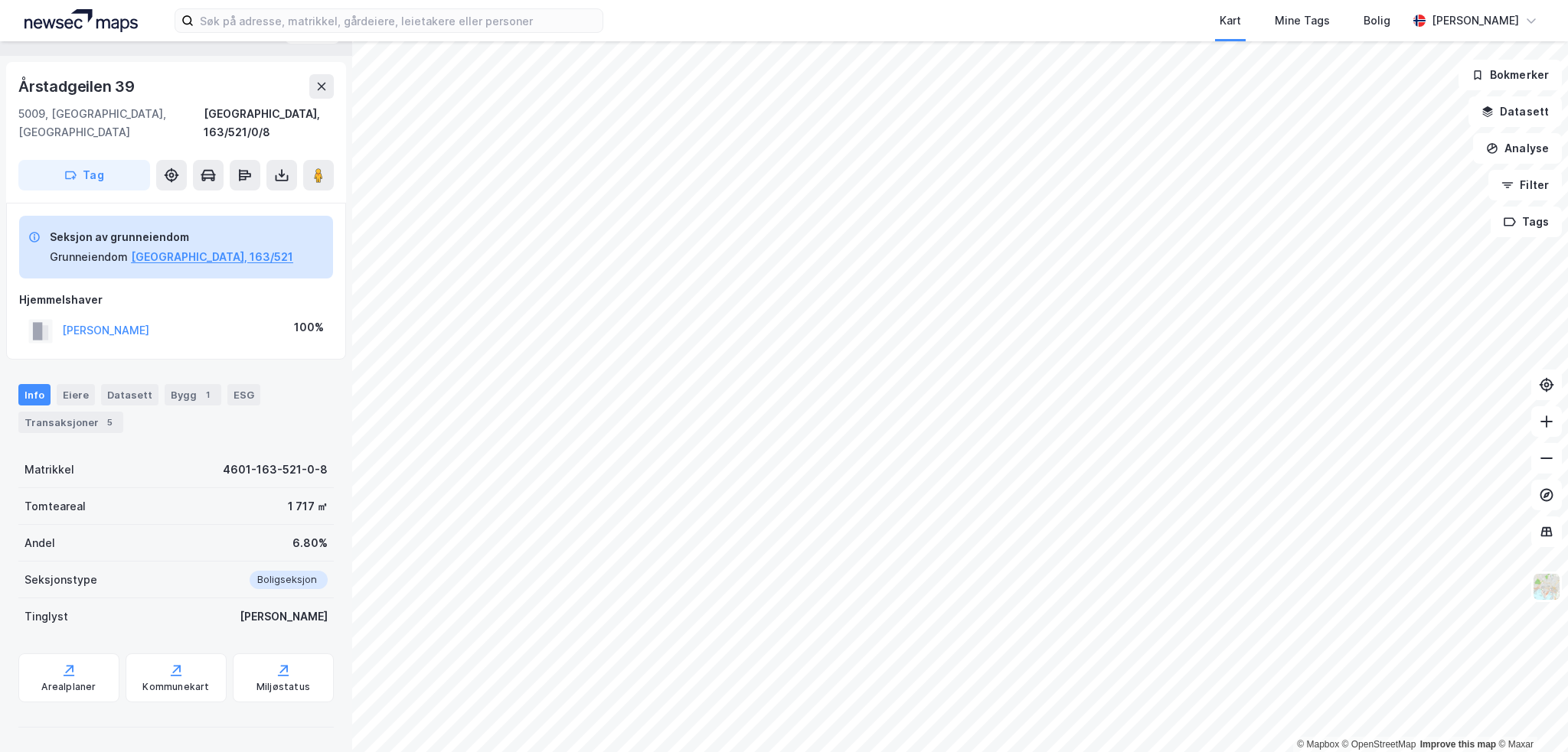
scroll to position [14, 0]
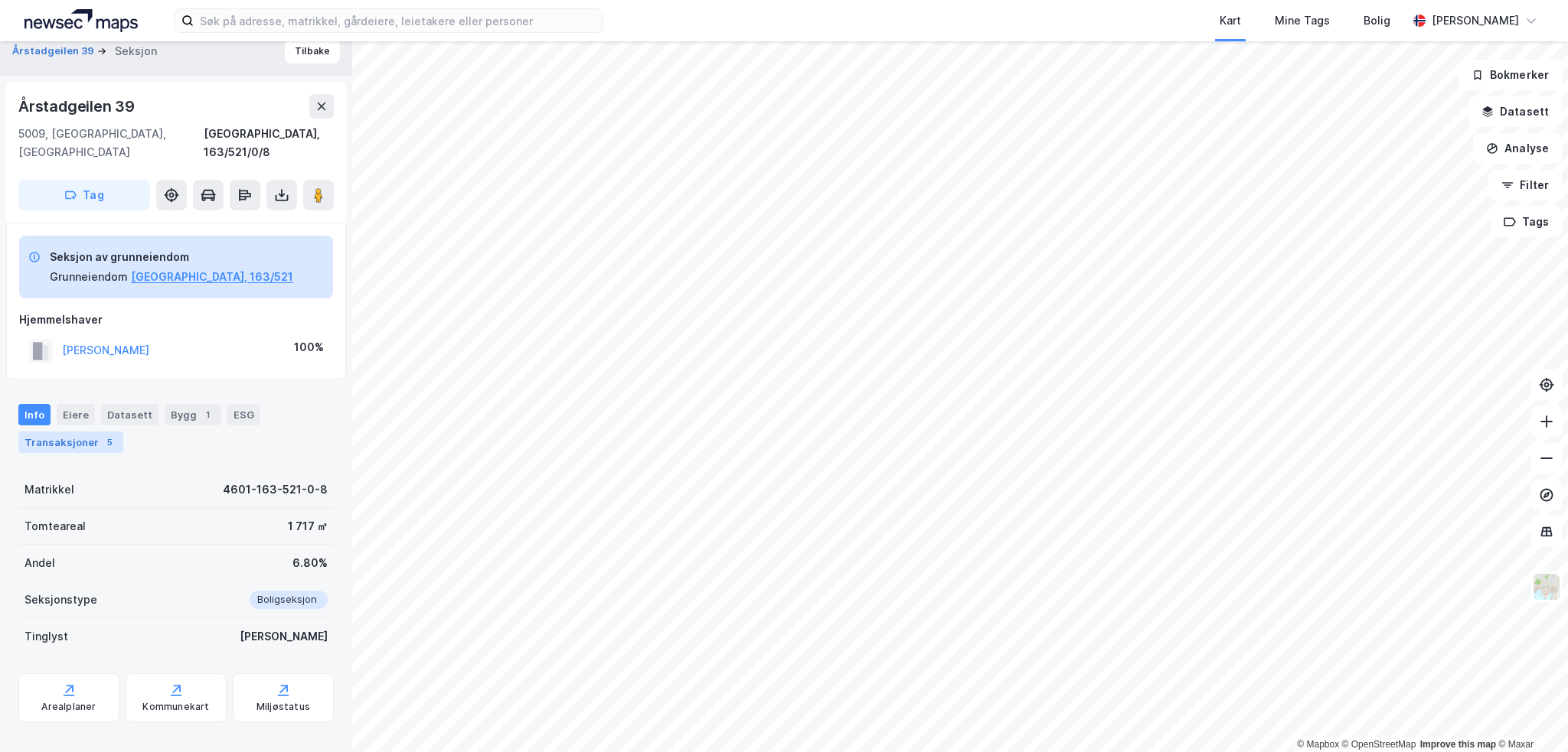
click at [82, 432] on div "Transaksjoner 5" at bounding box center [71, 442] width 105 height 21
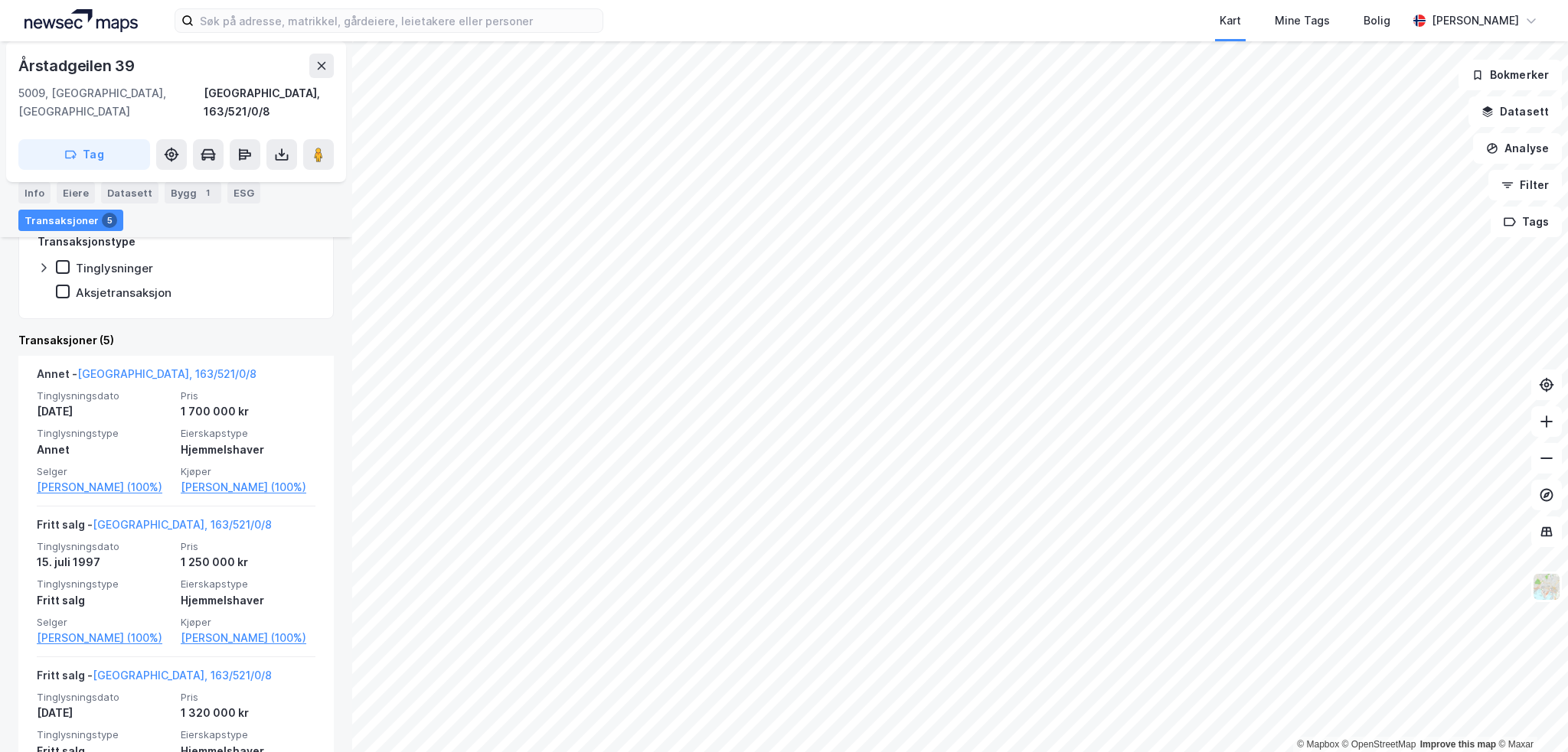
scroll to position [270, 0]
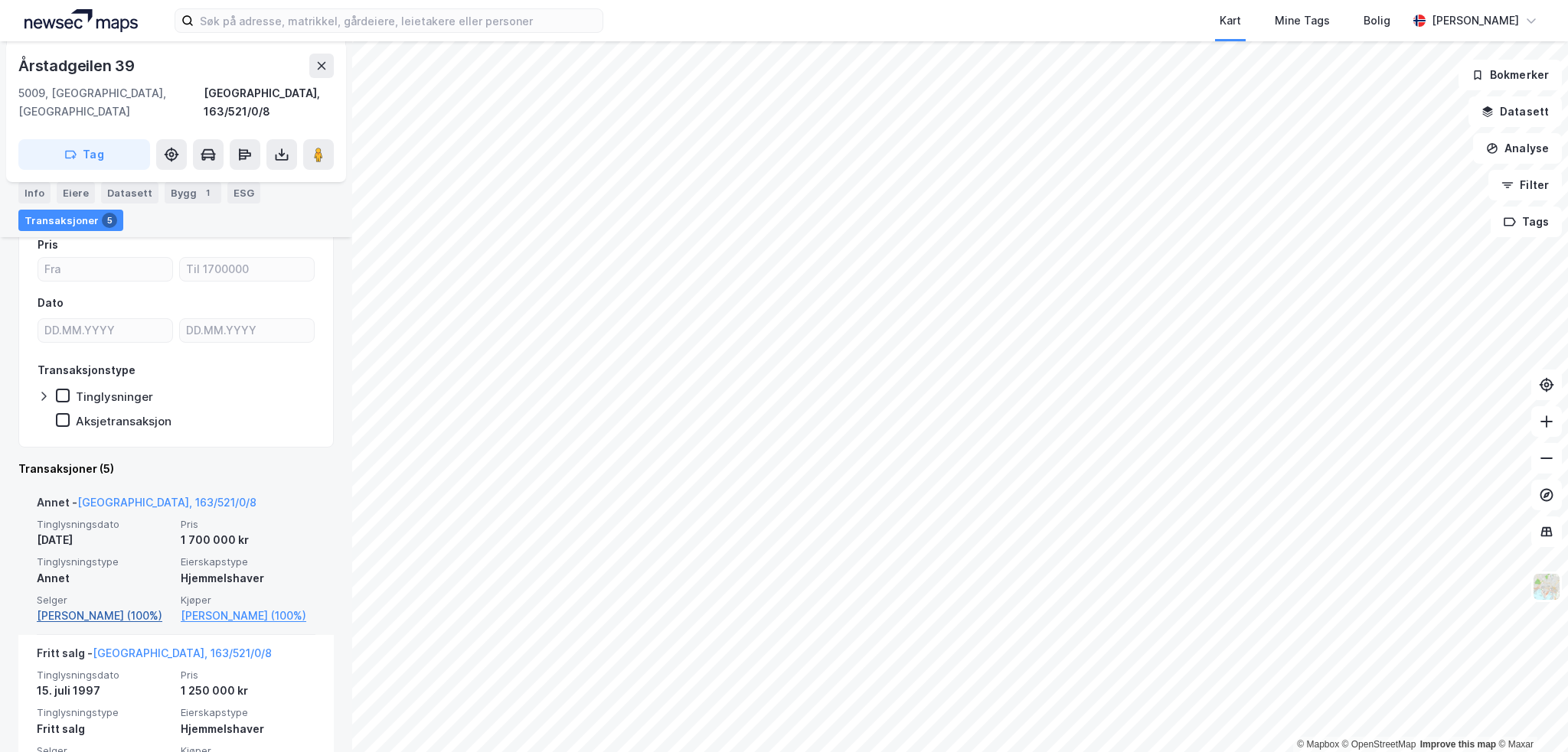
click at [107, 607] on link "[PERSON_NAME] (100%)" at bounding box center [103, 616] width 134 height 19
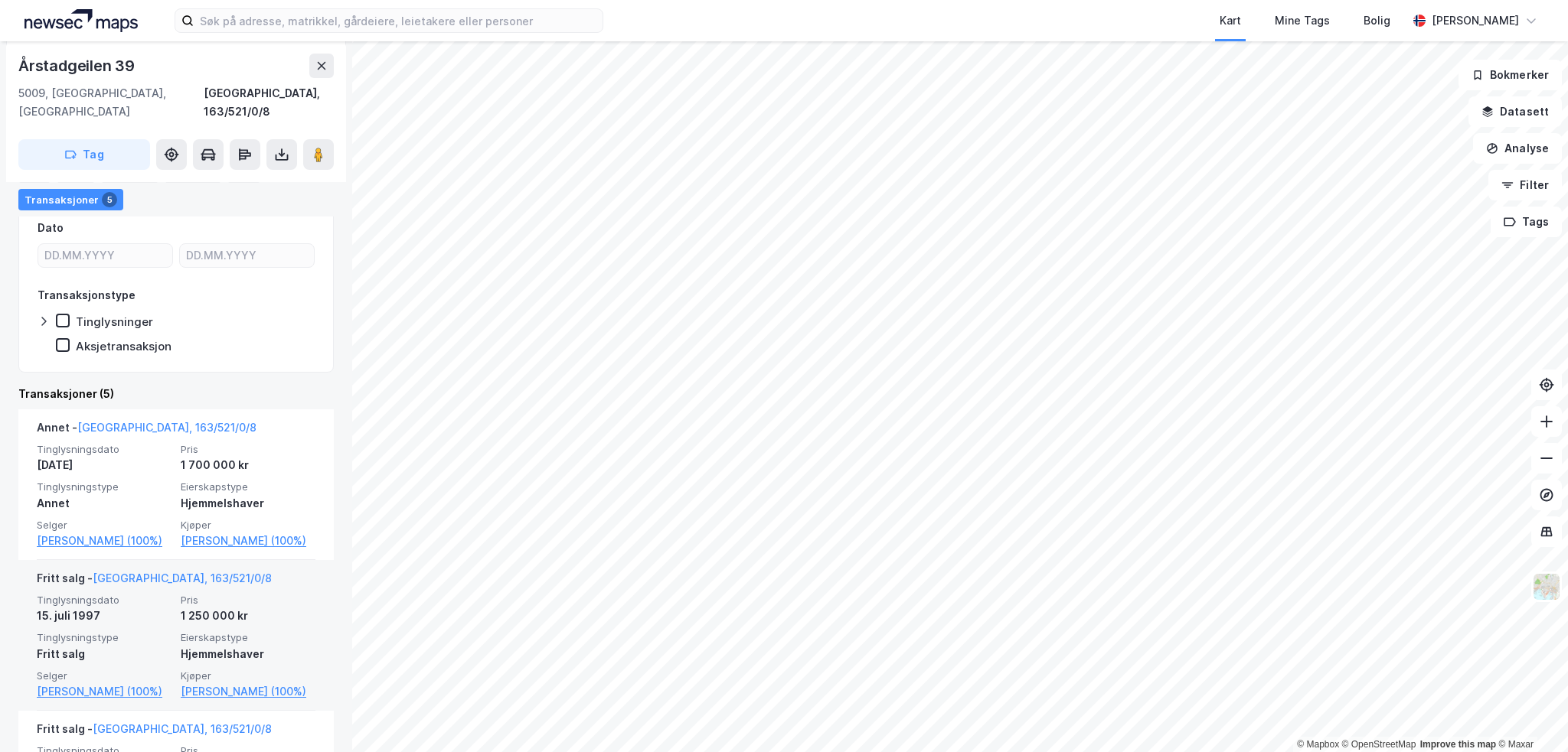
scroll to position [459, 0]
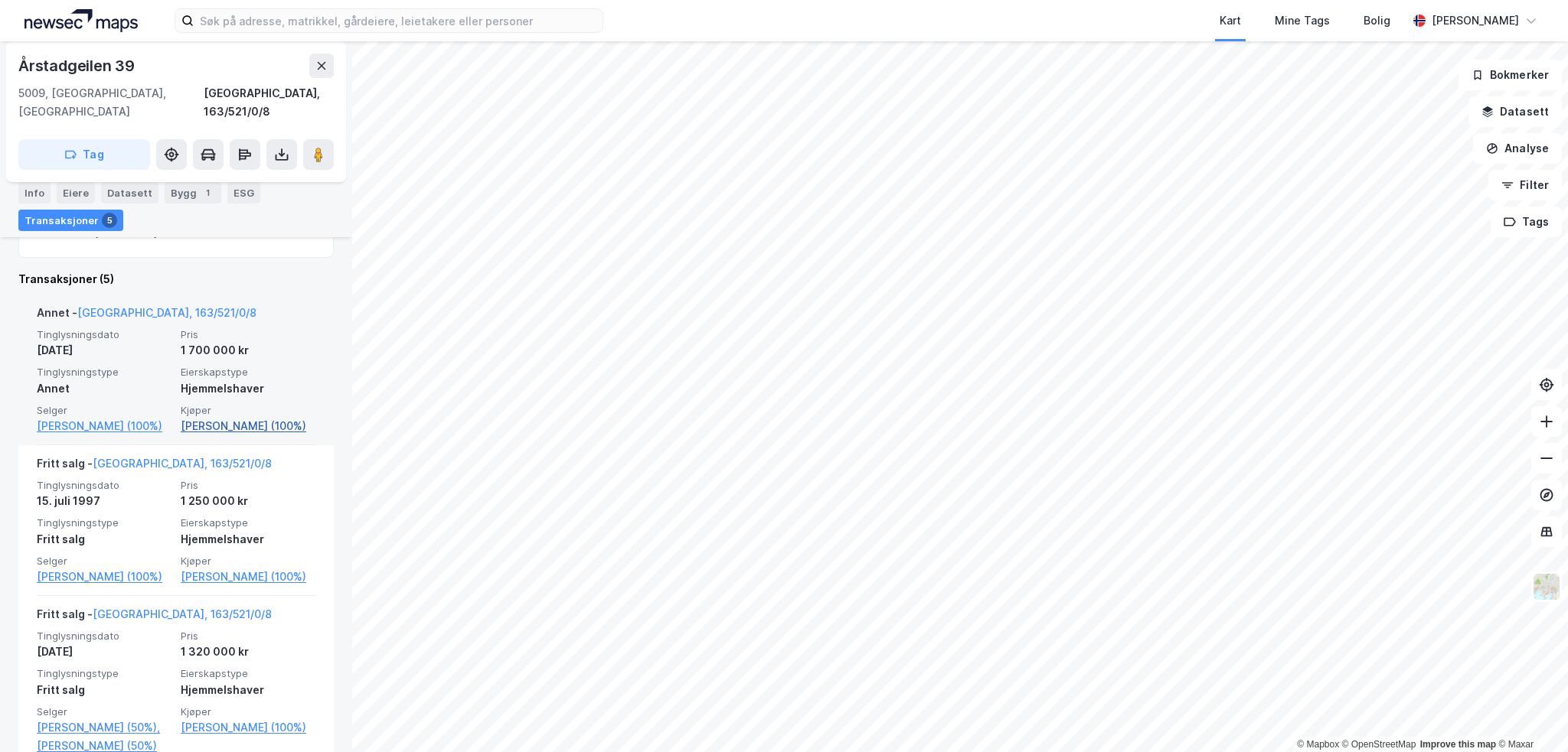
click at [239, 417] on link "[PERSON_NAME] (100%)" at bounding box center [248, 427] width 134 height 19
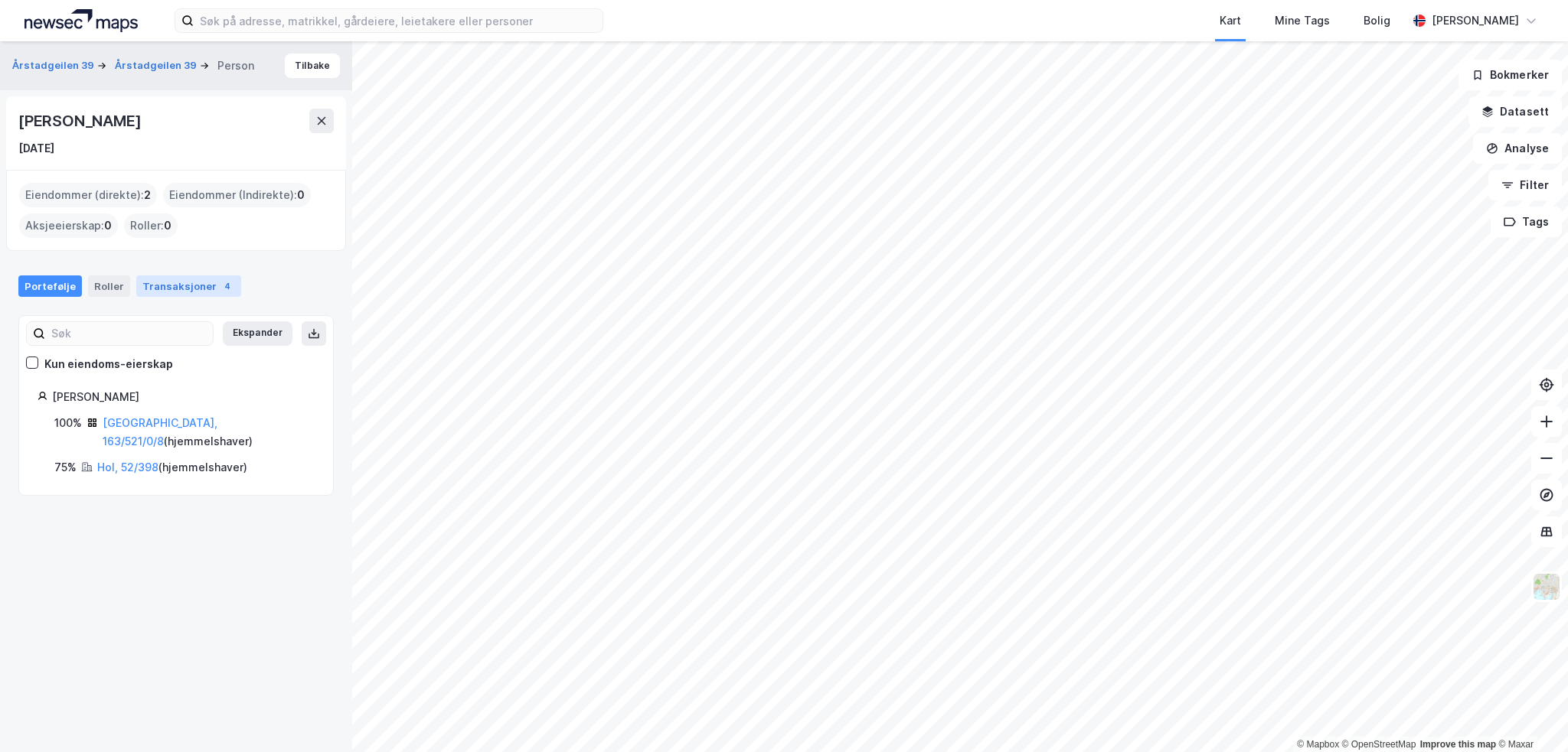
click at [167, 296] on div "Transaksjoner 4" at bounding box center [188, 286] width 105 height 21
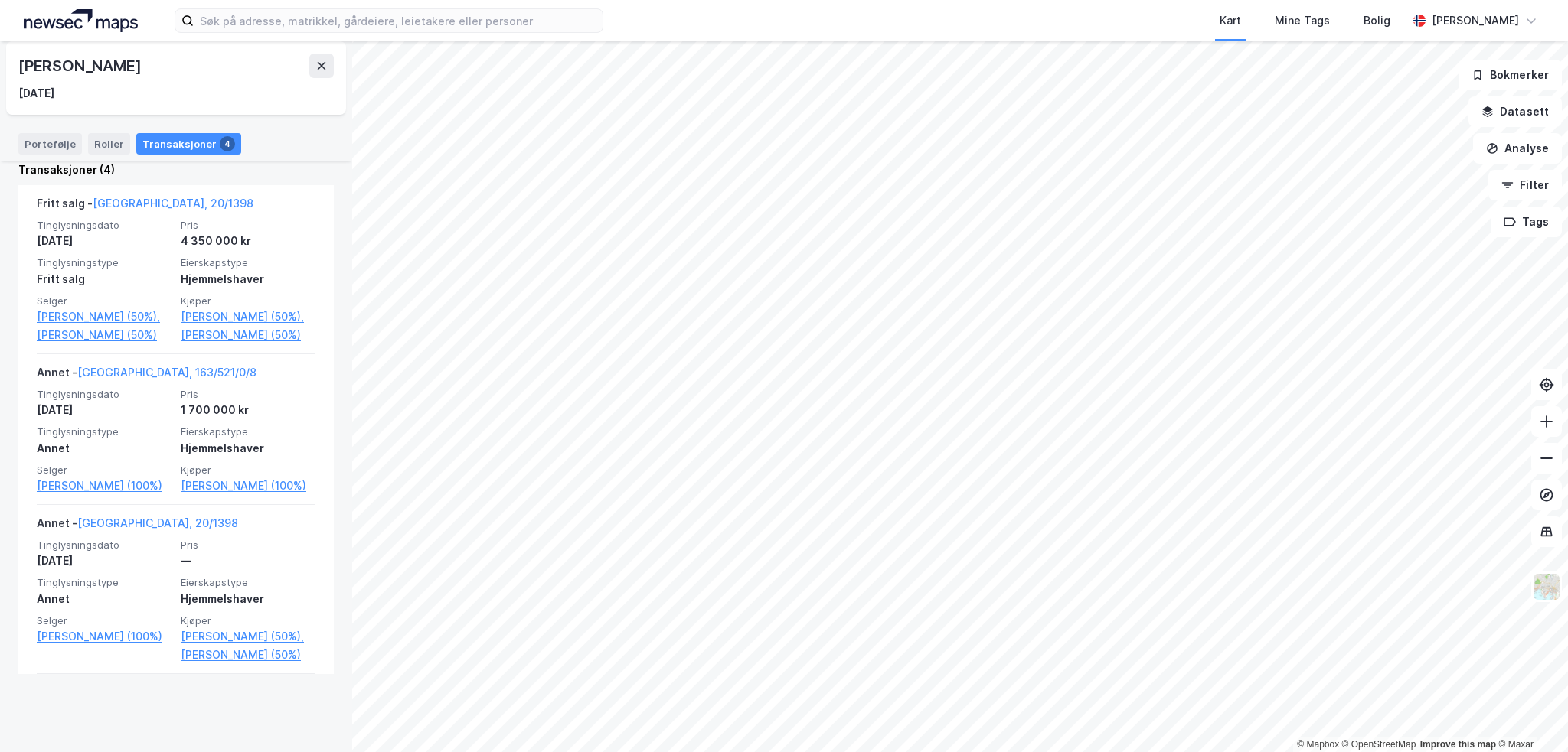
scroll to position [383, 0]
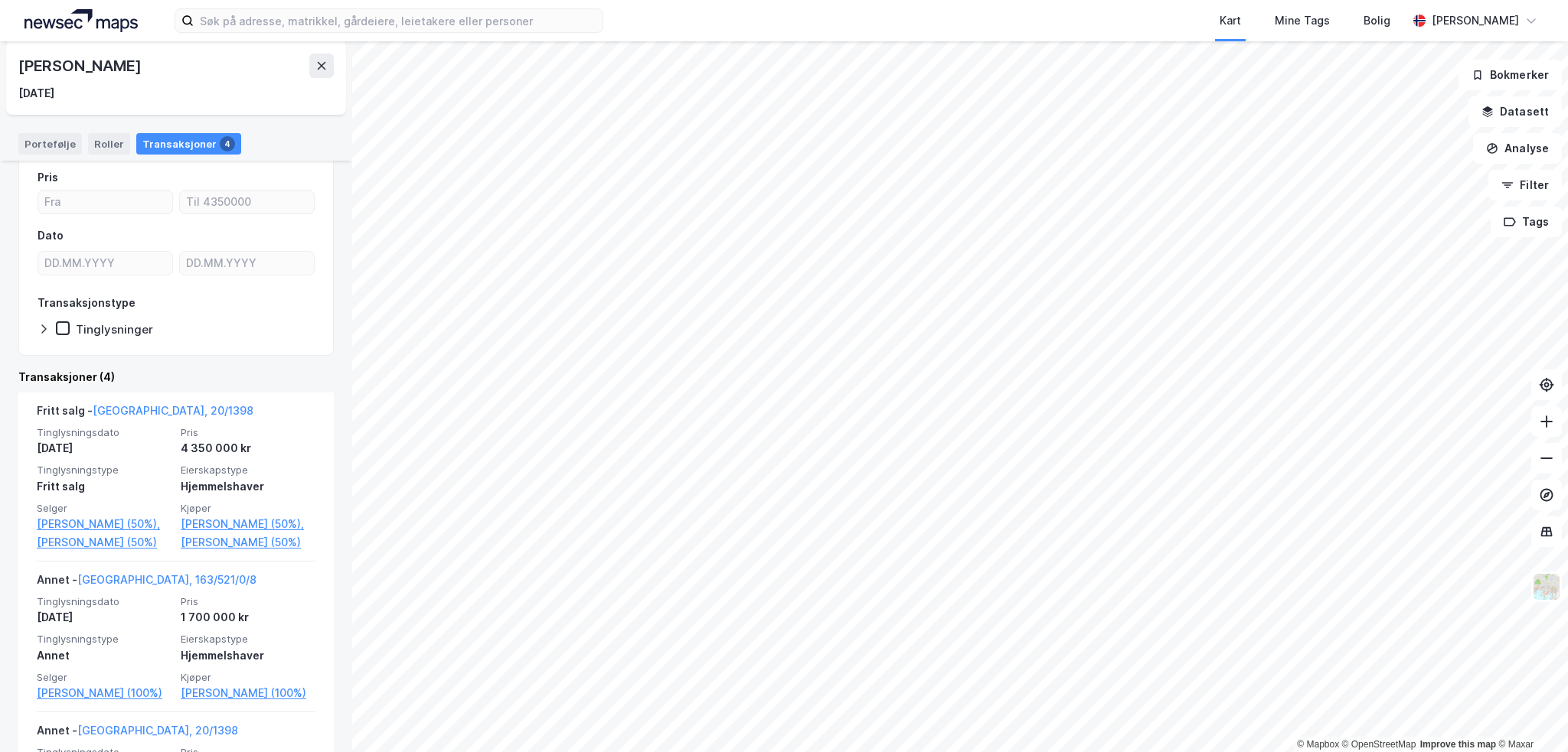
scroll to position [153, 0]
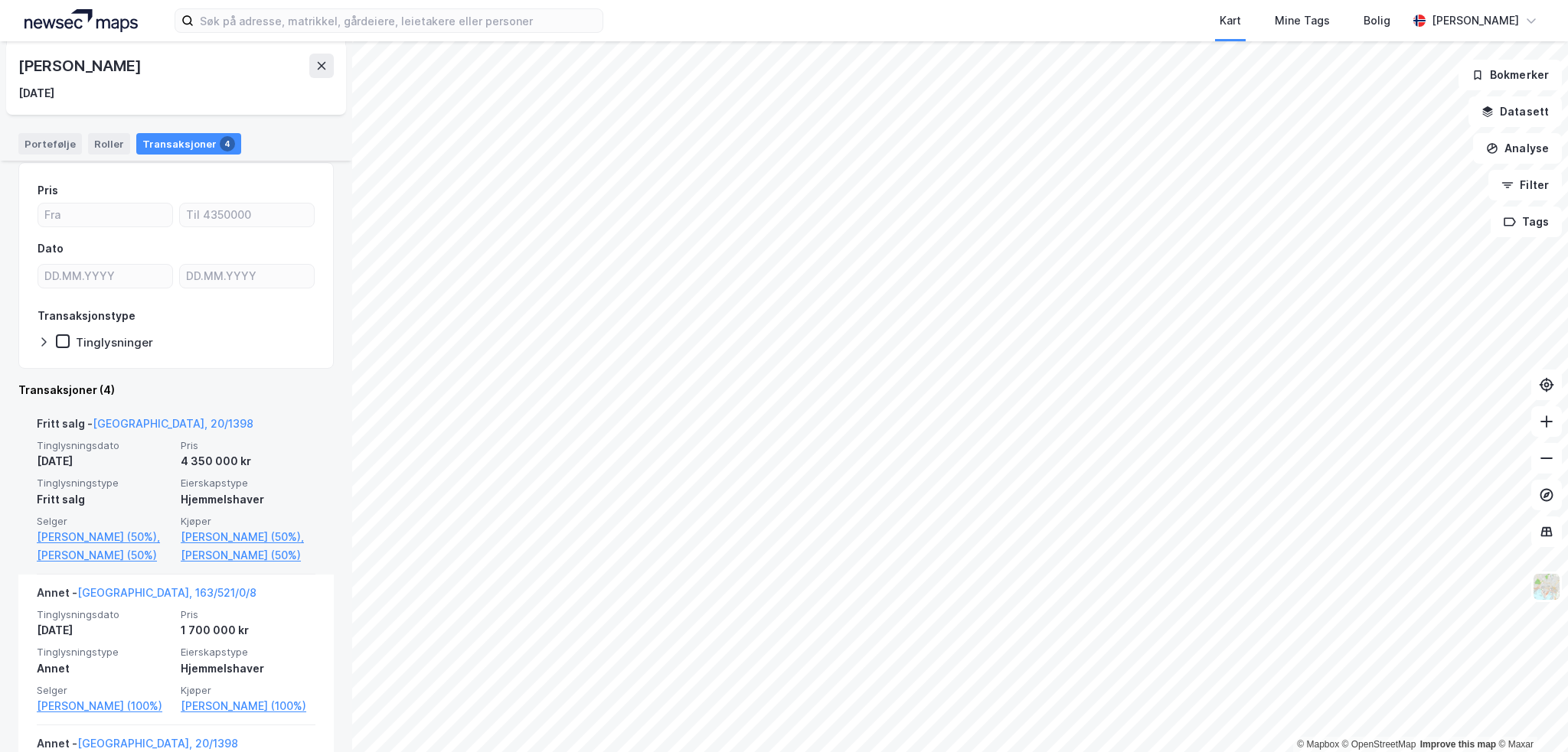
click at [147, 430] on div "Fritt salg - Bergen, 20/1398" at bounding box center [145, 427] width 216 height 25
click at [134, 420] on link "Bergen, 20/1398" at bounding box center [173, 423] width 161 height 13
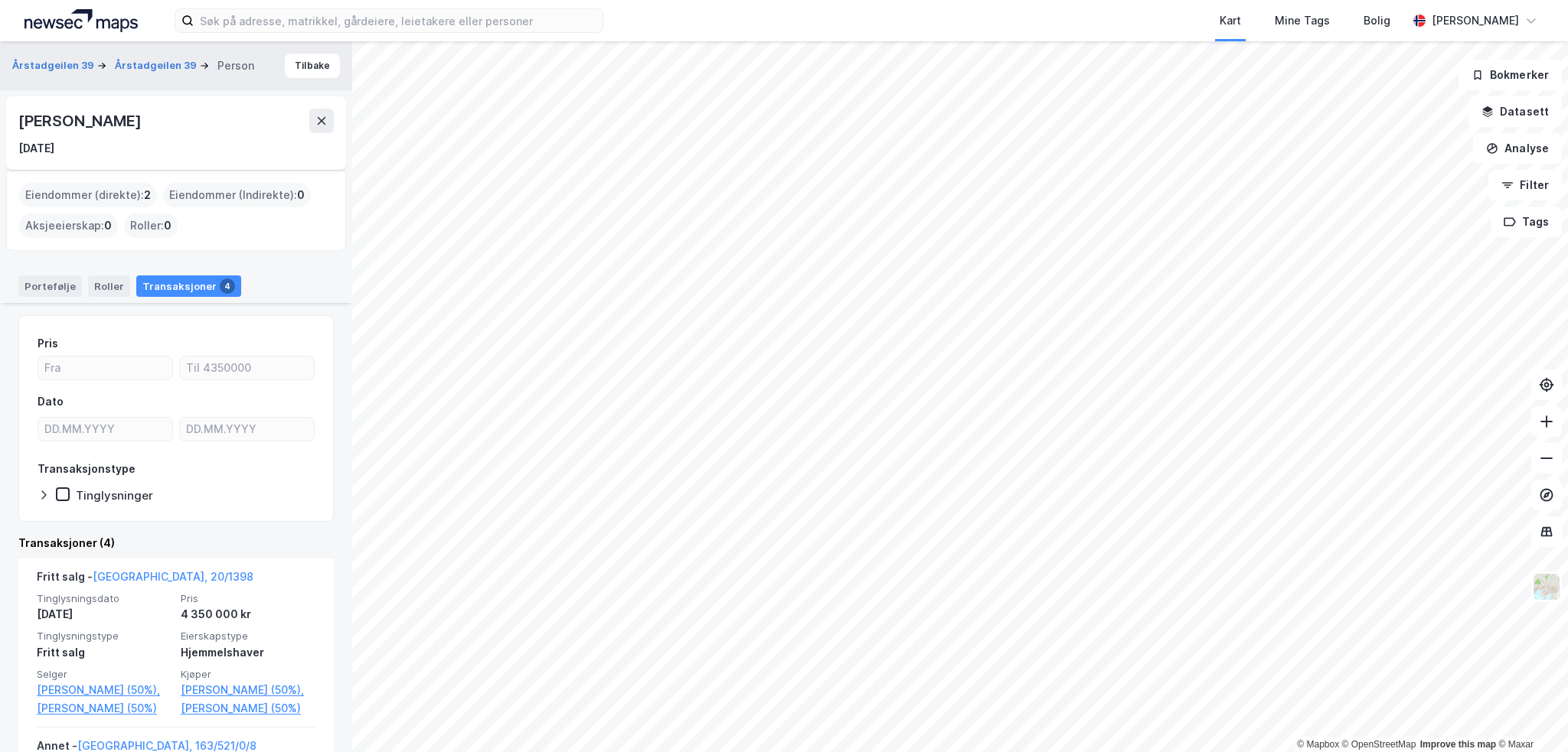
scroll to position [383, 0]
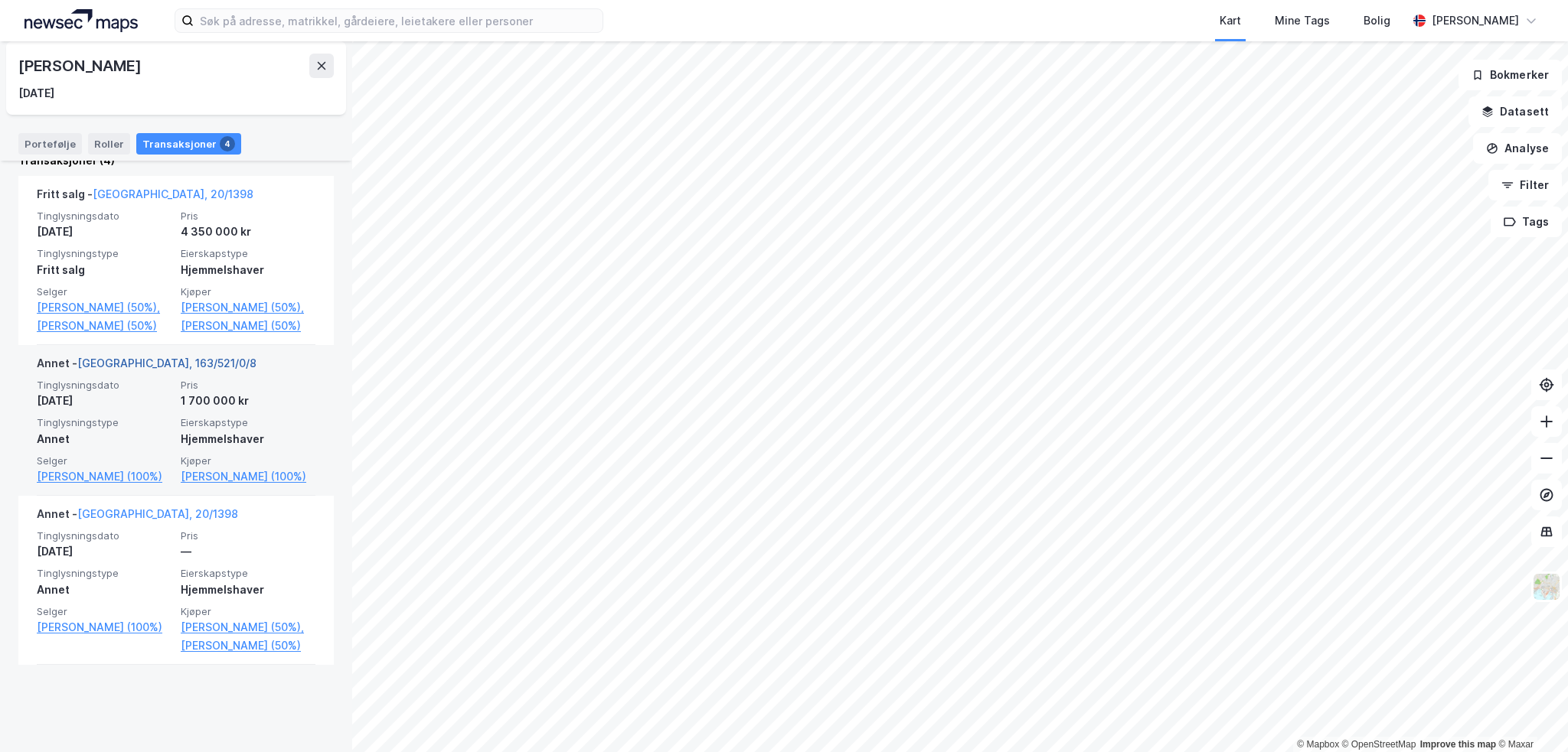
click at [163, 370] on link "[GEOGRAPHIC_DATA], 163/521/0/8" at bounding box center [167, 362] width 179 height 13
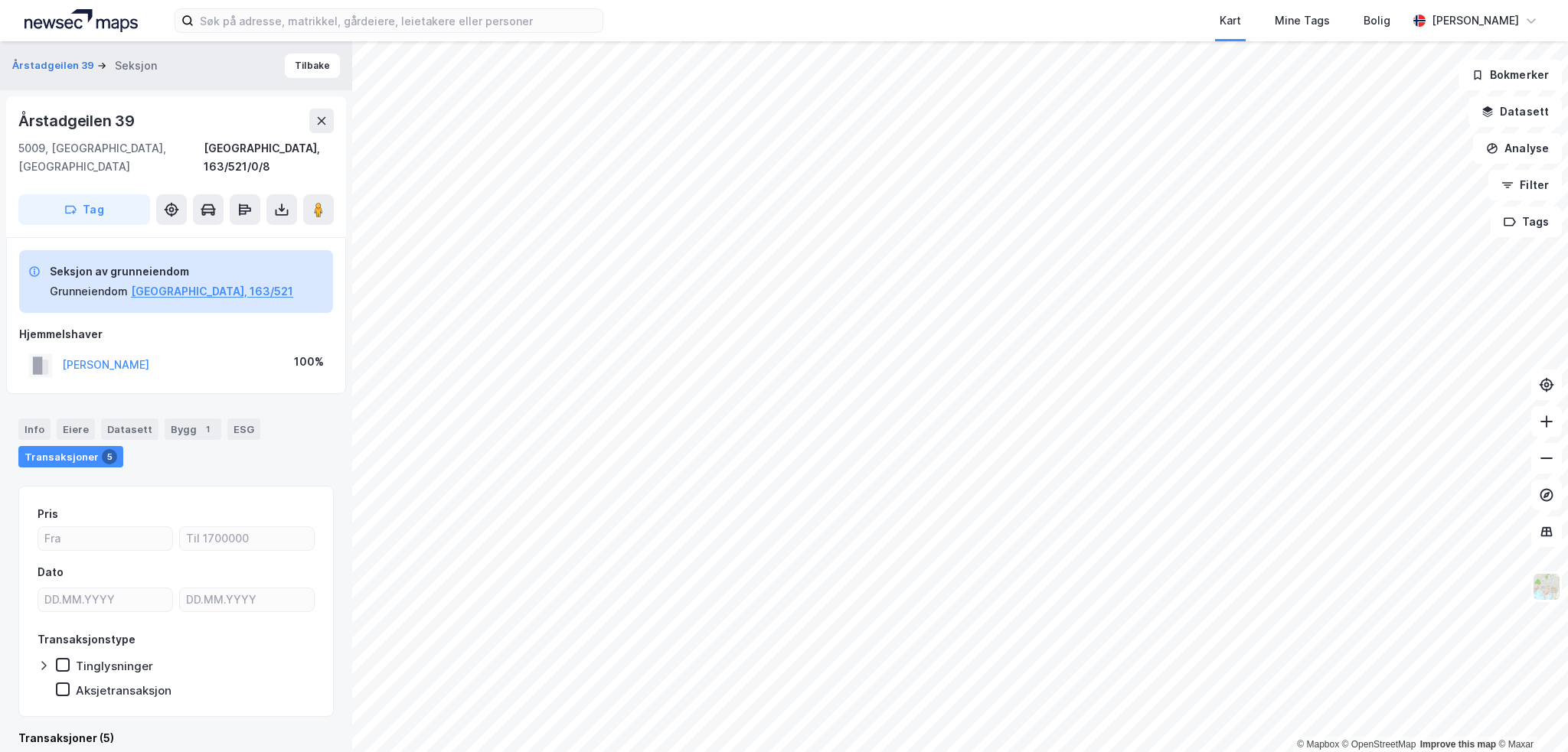
click at [117, 112] on div "Årstadgeilen 39" at bounding box center [78, 121] width 119 height 25
copy div "Årstadgeilen 39"
click at [325, 117] on icon at bounding box center [321, 121] width 12 height 12
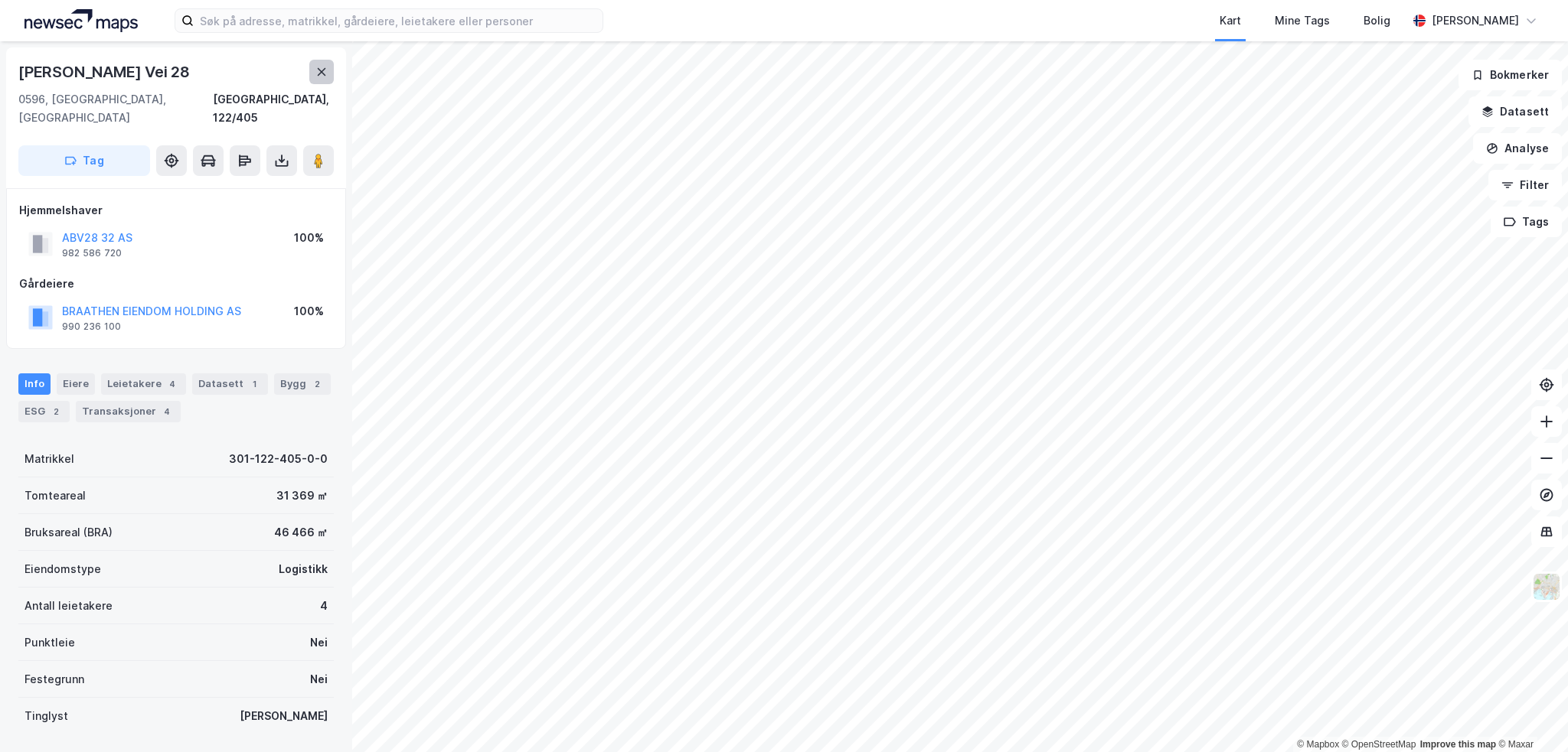
click at [318, 77] on icon at bounding box center [321, 72] width 12 height 12
